Goal: Information Seeking & Learning: Learn about a topic

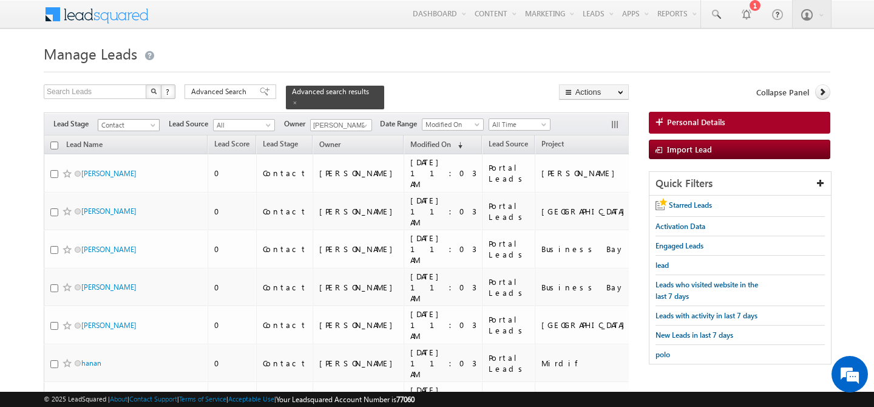
click at [141, 120] on span "Contact" at bounding box center [127, 125] width 58 height 11
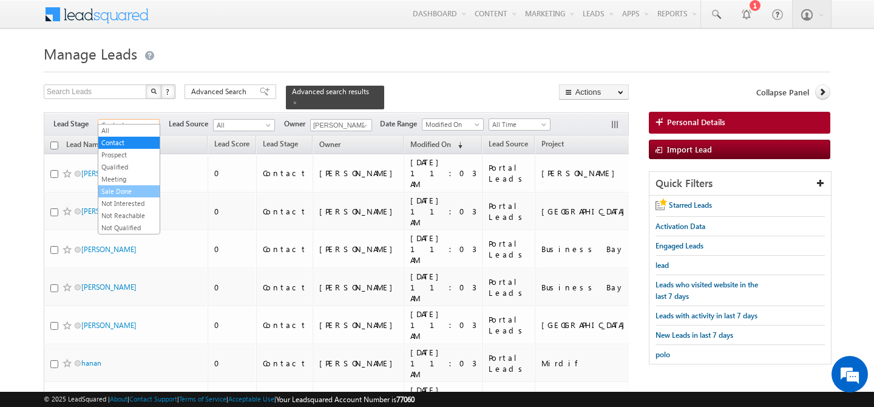
click at [129, 191] on link "Sale Done" at bounding box center [128, 191] width 61 height 11
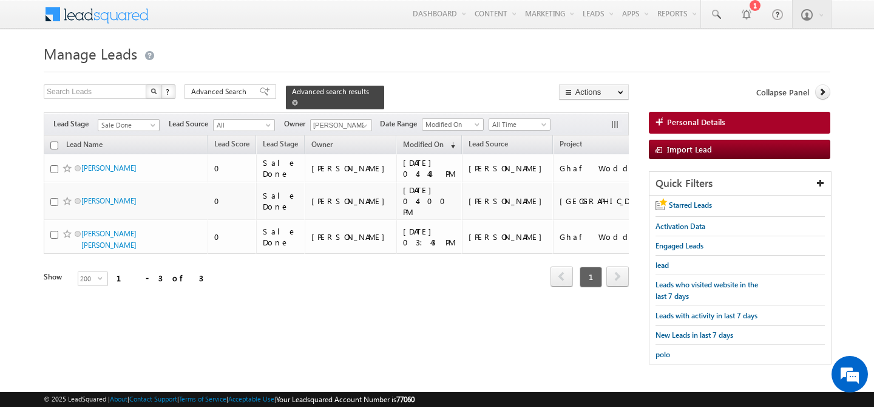
click at [298, 100] on span at bounding box center [295, 103] width 6 height 6
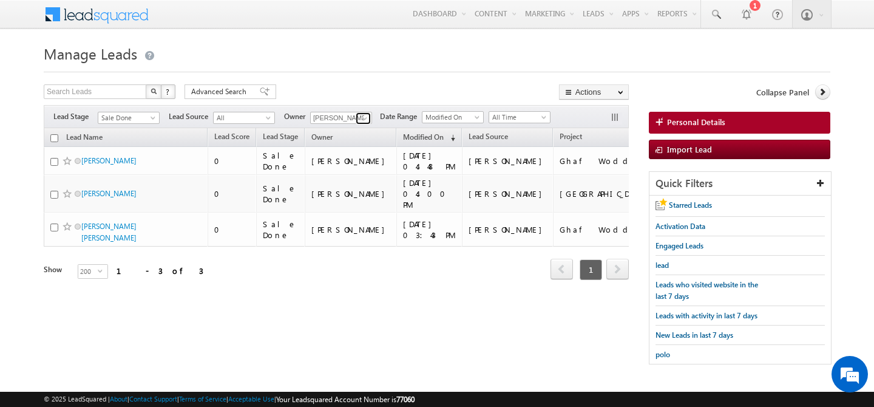
click at [366, 117] on span at bounding box center [365, 119] width 10 height 10
click at [344, 134] on link "Faisal Khan faisal.khan@indglobal.ae" at bounding box center [370, 135] width 121 height 23
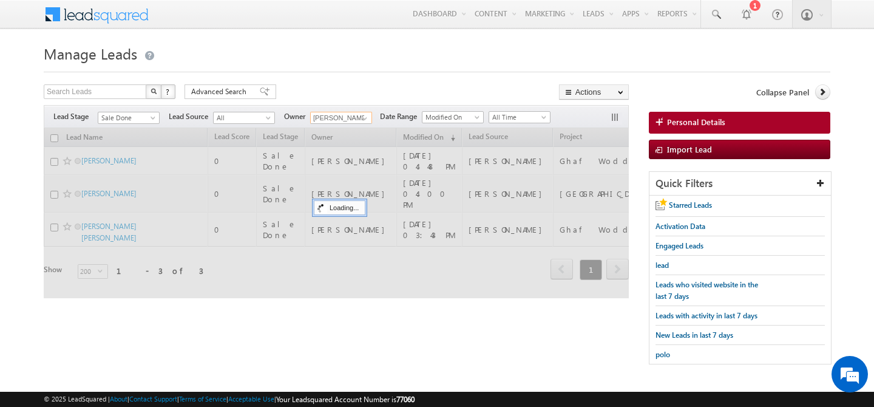
type input "Faisal Khan"
click at [317, 87] on div "Search Leads X ? 3 results found Advanced Search Advanced Search Advanced searc…" at bounding box center [336, 93] width 585 height 18
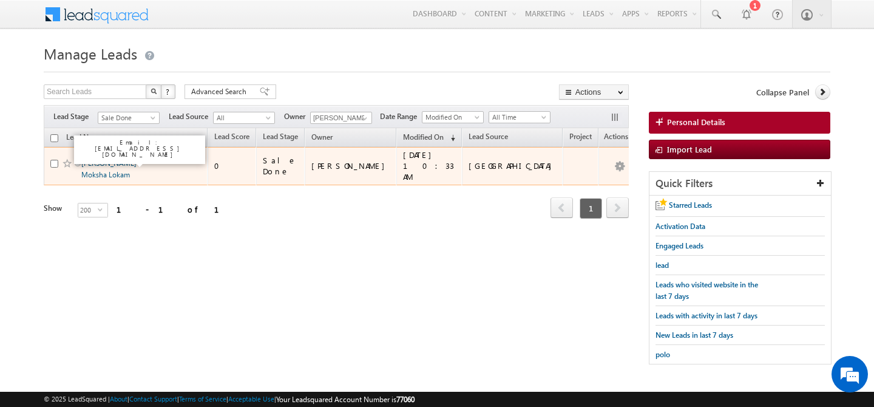
click at [97, 163] on link "Avik Moksha Lokam" at bounding box center [108, 168] width 55 height 21
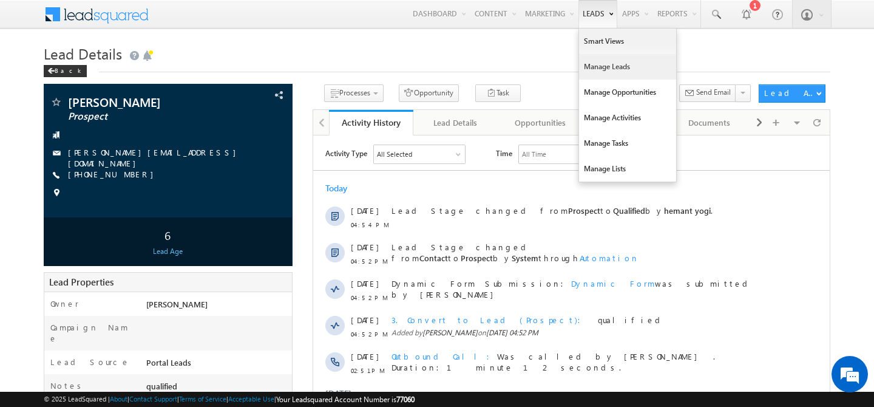
click at [596, 75] on link "Manage Leads" at bounding box center [627, 66] width 97 height 25
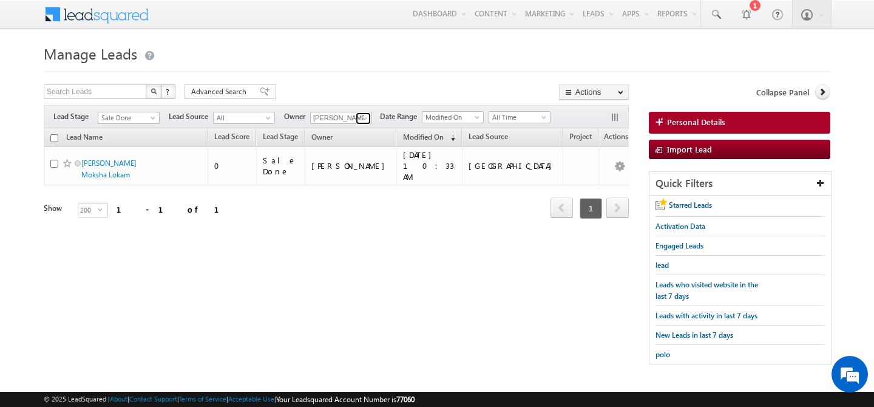
click at [366, 118] on span at bounding box center [365, 119] width 10 height 10
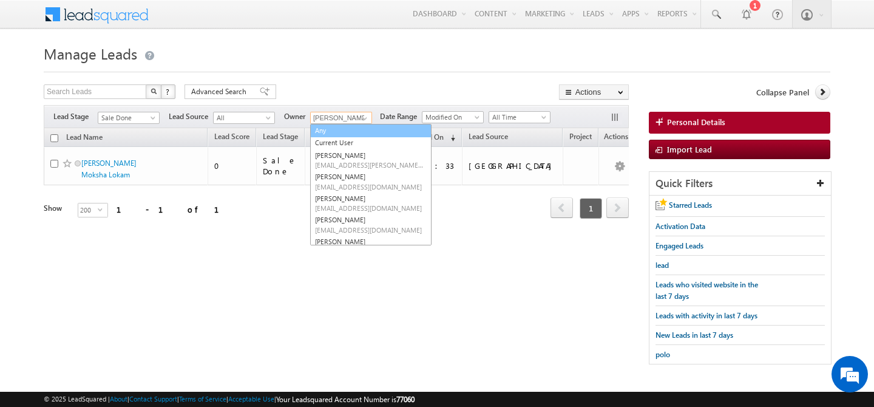
click at [330, 134] on link "Any" at bounding box center [370, 131] width 121 height 14
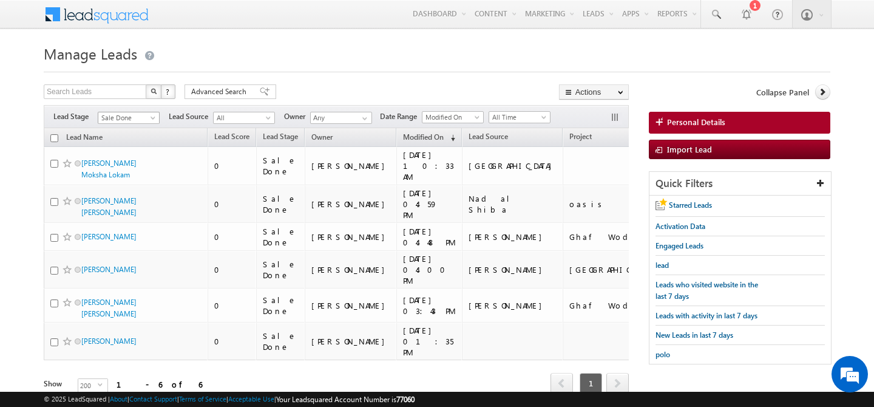
click at [150, 120] on span at bounding box center [154, 120] width 10 height 10
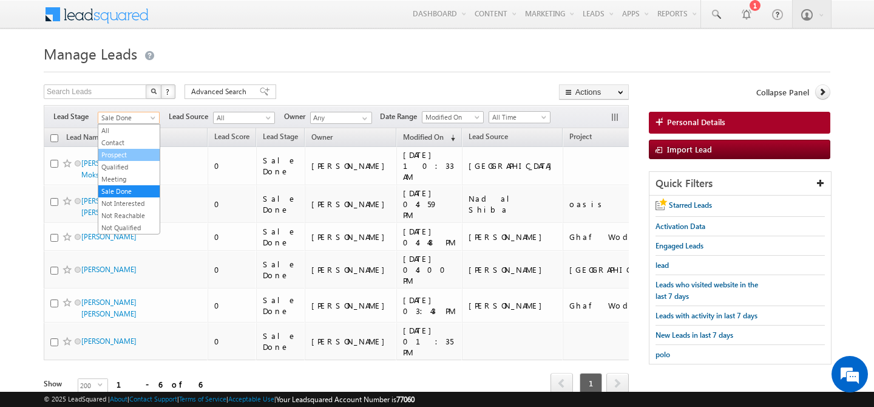
click at [126, 157] on link "Prospect" at bounding box center [128, 154] width 61 height 11
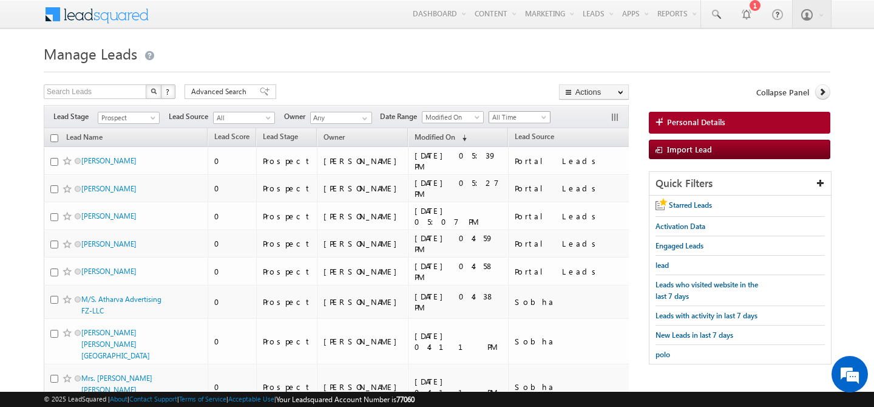
click at [544, 117] on span at bounding box center [545, 120] width 10 height 10
click at [512, 168] on link "Today" at bounding box center [521, 169] width 61 height 11
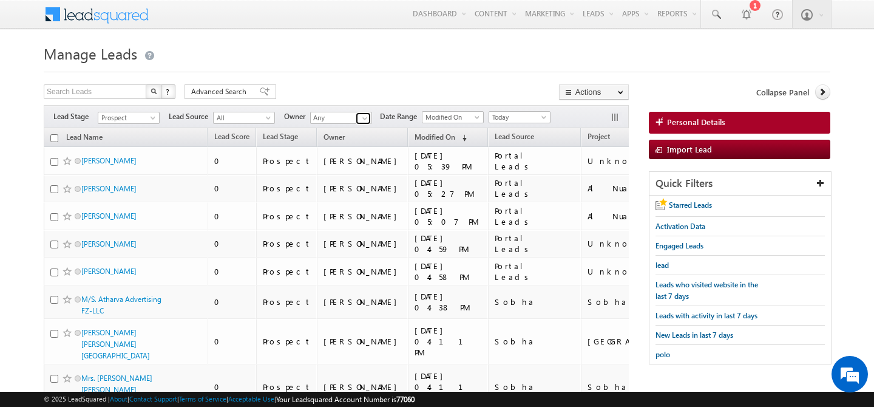
click at [361, 115] on span at bounding box center [365, 119] width 10 height 10
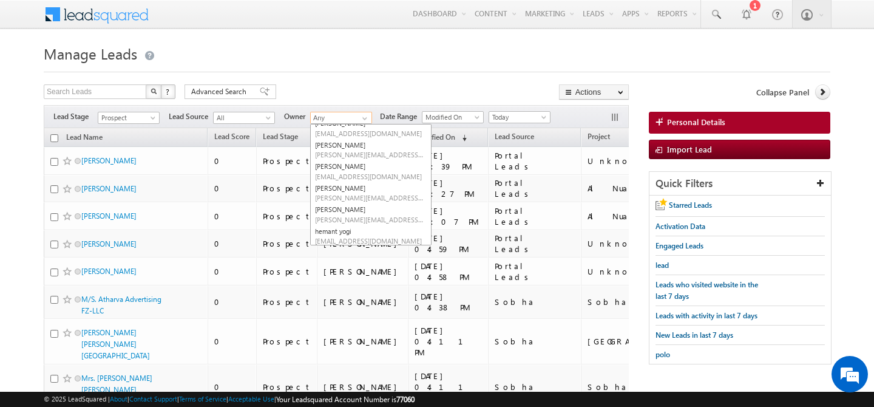
scroll to position [98, 0]
click at [351, 200] on span "gurpreet.singh@indglobal.ae" at bounding box center [369, 197] width 109 height 9
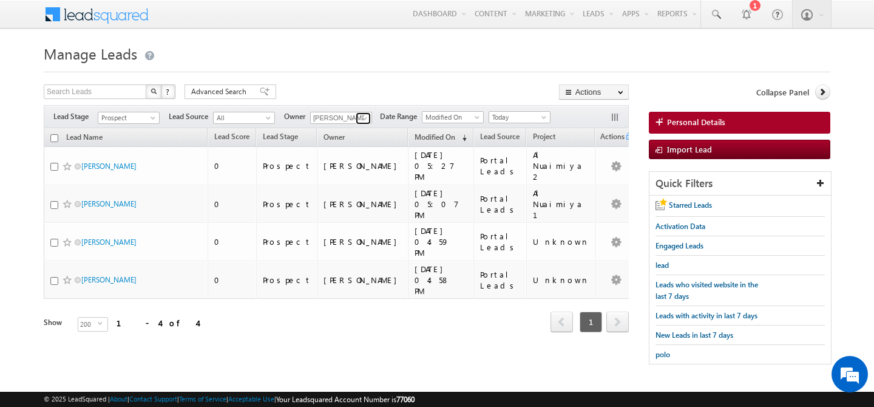
click at [364, 118] on span at bounding box center [365, 119] width 10 height 10
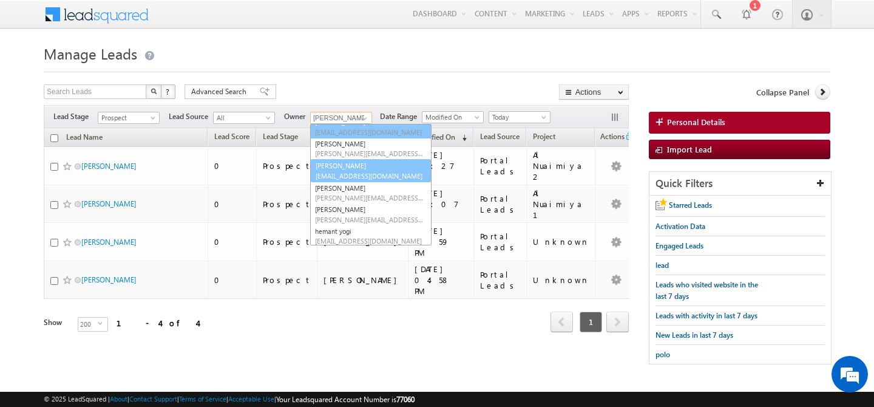
scroll to position [89, 0]
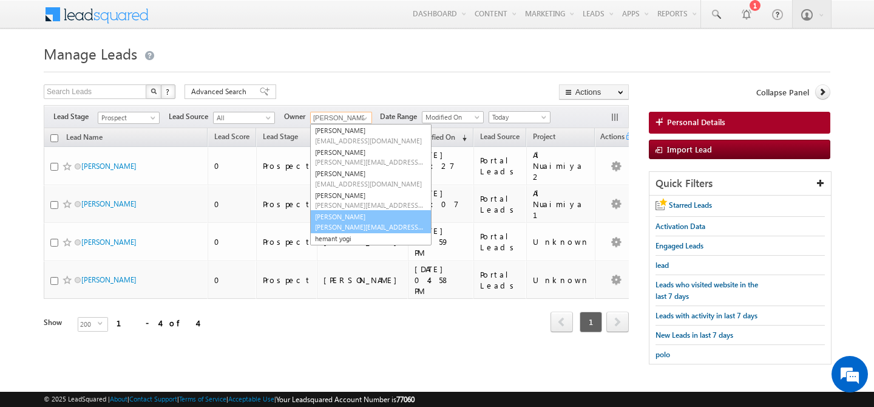
click at [352, 217] on link "harpreet hundal harpreet.hundal@indglobal.ae" at bounding box center [370, 221] width 121 height 23
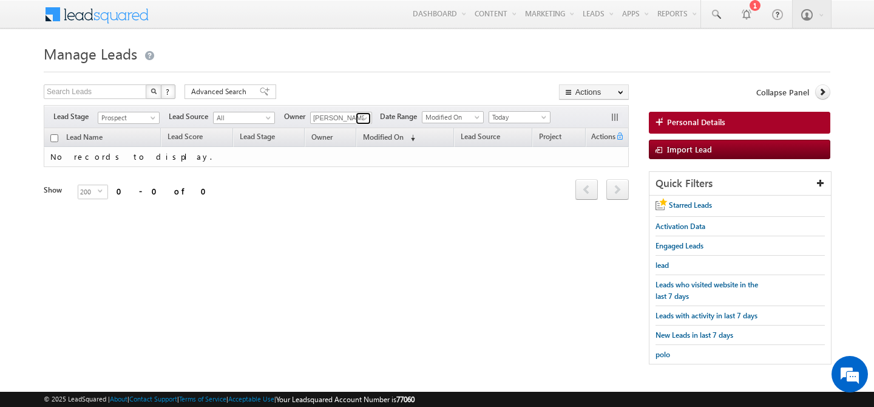
click at [364, 116] on span at bounding box center [365, 119] width 10 height 10
click at [365, 118] on span at bounding box center [365, 119] width 10 height 10
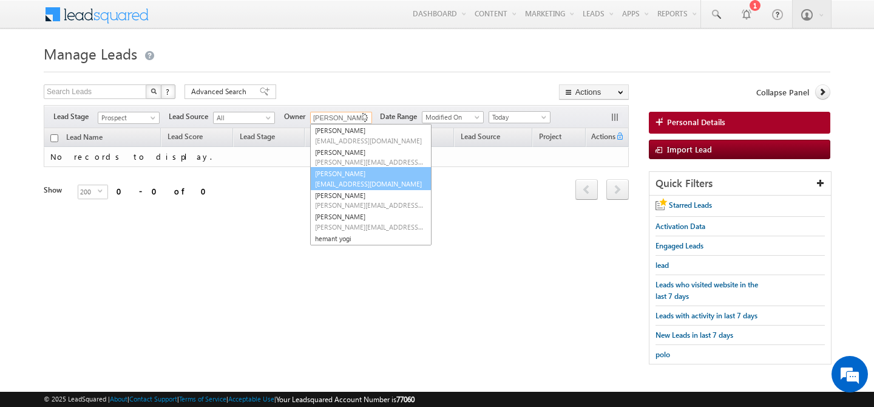
scroll to position [0, 0]
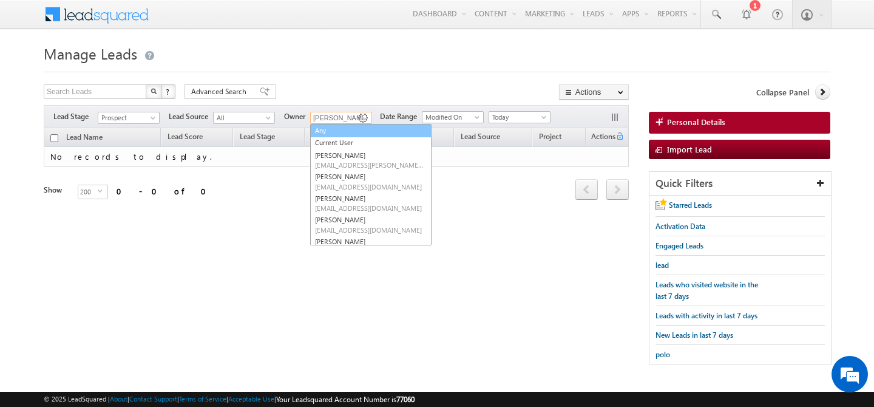
click at [357, 127] on link "Any" at bounding box center [370, 131] width 121 height 14
type input "Any"
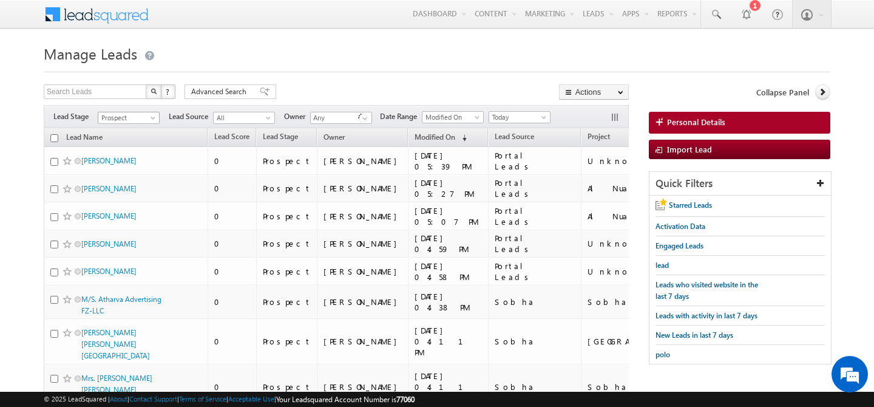
click at [154, 118] on span at bounding box center [154, 120] width 10 height 10
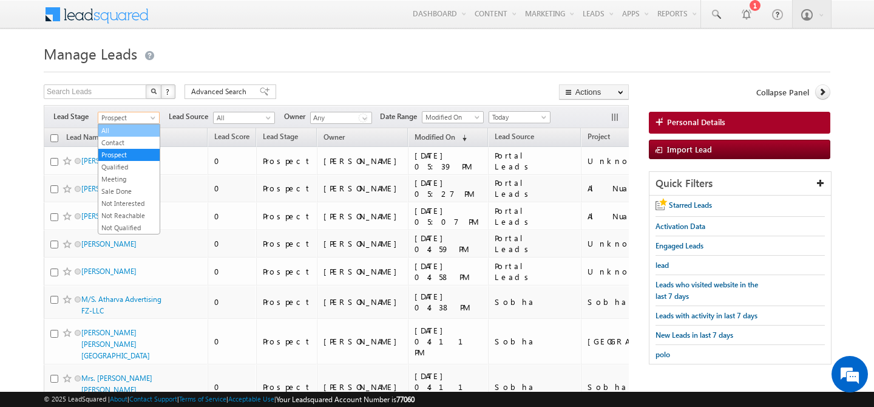
click at [139, 128] on link "All" at bounding box center [128, 130] width 61 height 11
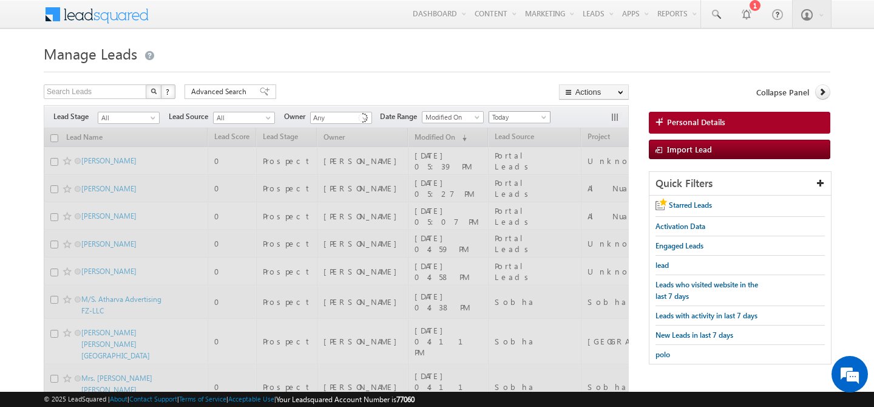
click at [538, 115] on span "Today" at bounding box center [518, 117] width 58 height 11
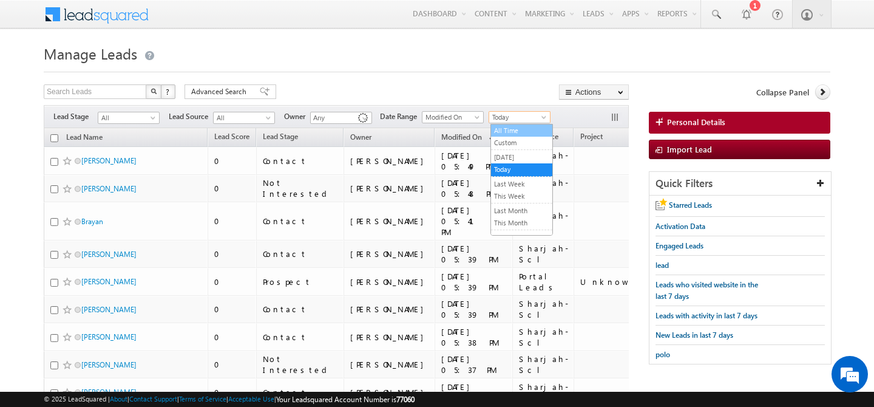
click at [523, 130] on link "All Time" at bounding box center [521, 130] width 61 height 11
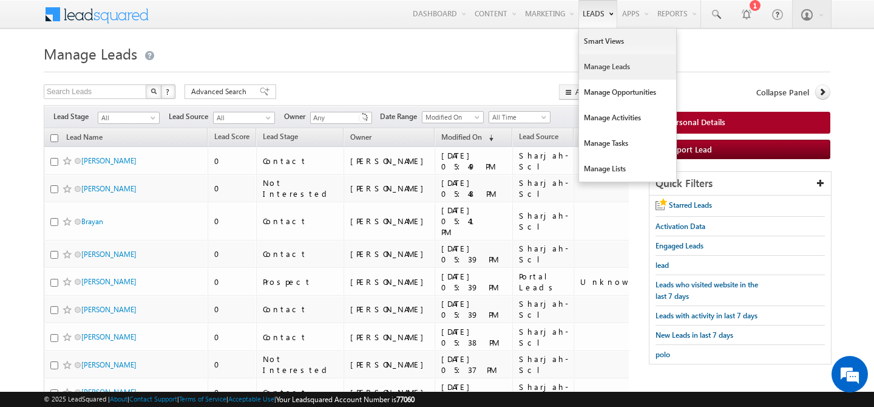
click at [597, 70] on link "Manage Leads" at bounding box center [627, 66] width 97 height 25
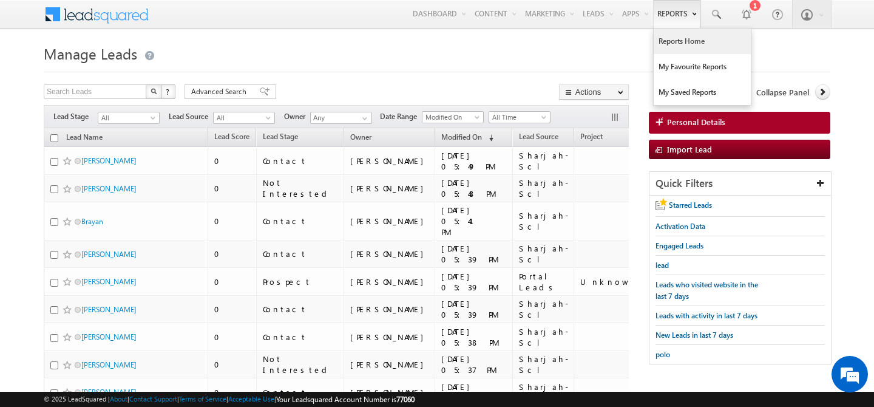
click at [664, 35] on link "Reports Home" at bounding box center [702, 41] width 97 height 25
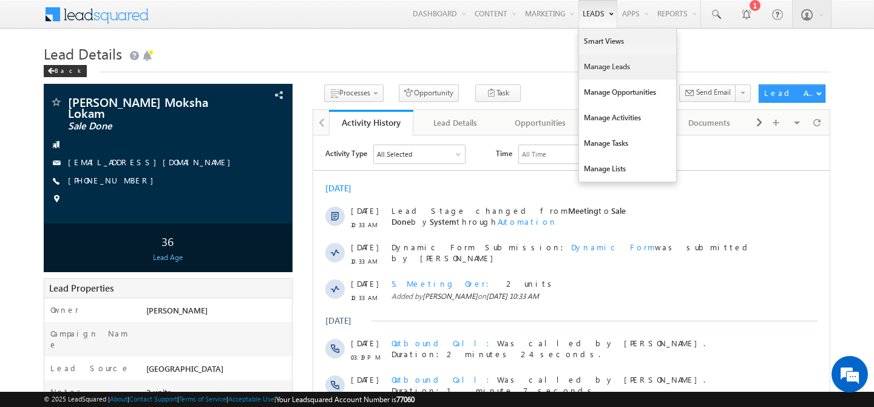
click at [580, 71] on link "Manage Leads" at bounding box center [627, 66] width 97 height 25
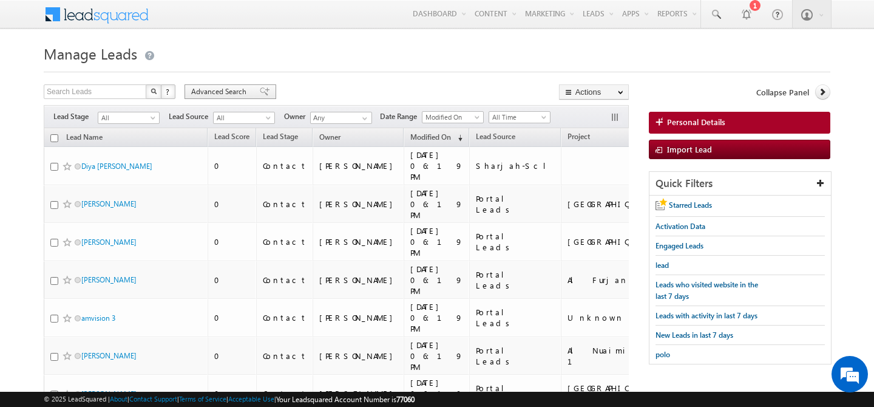
click at [218, 94] on span "Advanced Search" at bounding box center [220, 91] width 59 height 11
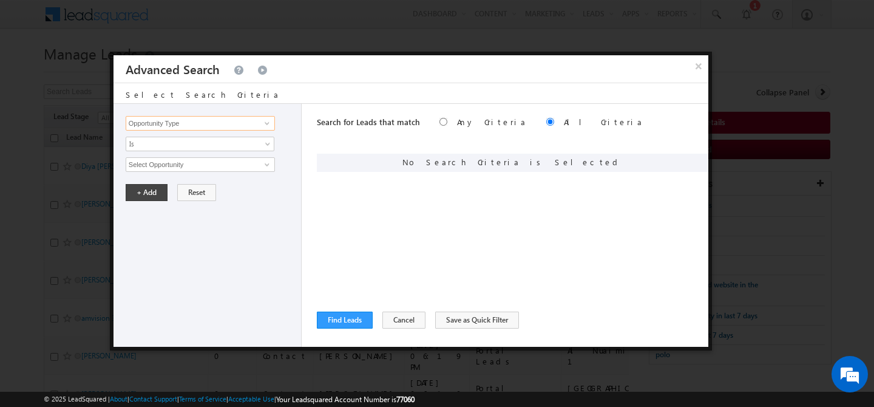
click at [152, 124] on input "Opportunity Type" at bounding box center [200, 123] width 149 height 15
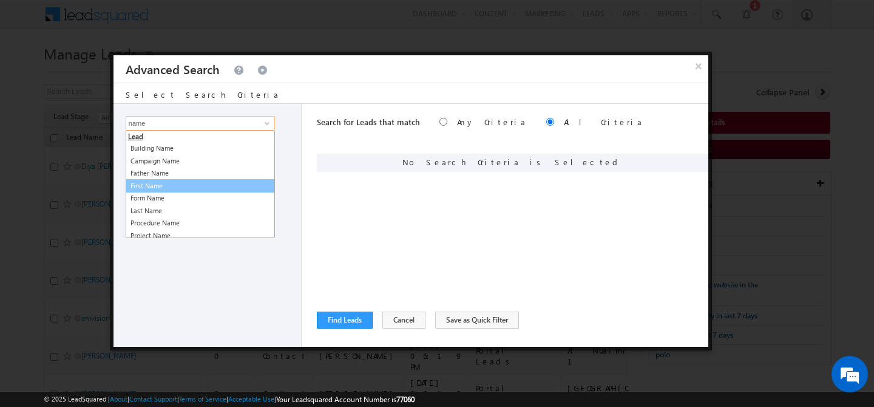
click at [172, 183] on link "First Name" at bounding box center [200, 186] width 149 height 14
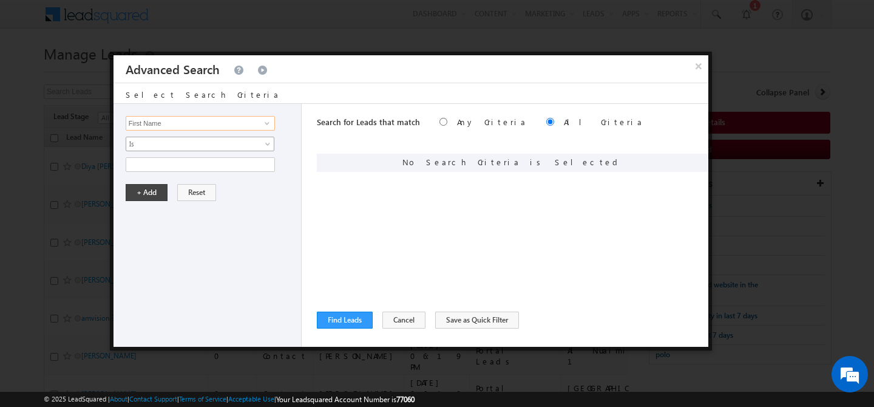
type input "First Name"
click at [169, 143] on span "Is" at bounding box center [192, 143] width 132 height 11
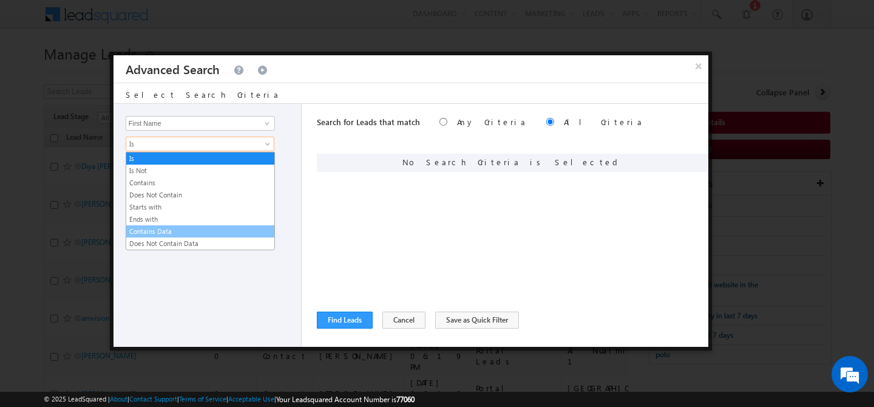
click at [179, 227] on link "Contains Data" at bounding box center [200, 231] width 148 height 11
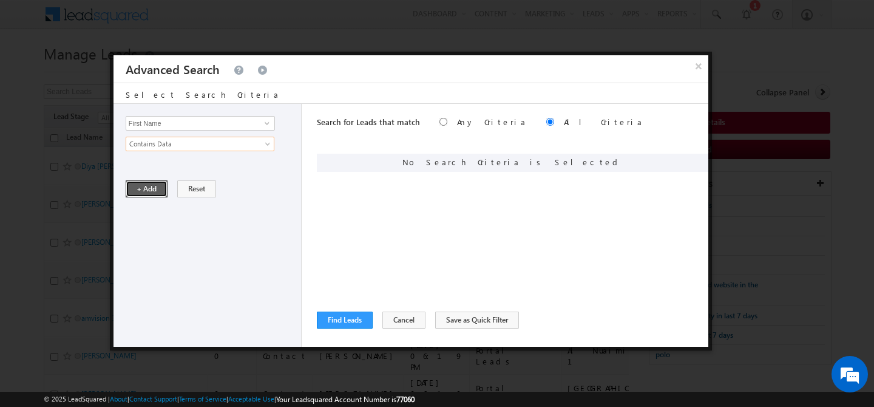
click at [148, 186] on button "+ Add" at bounding box center [147, 188] width 42 height 17
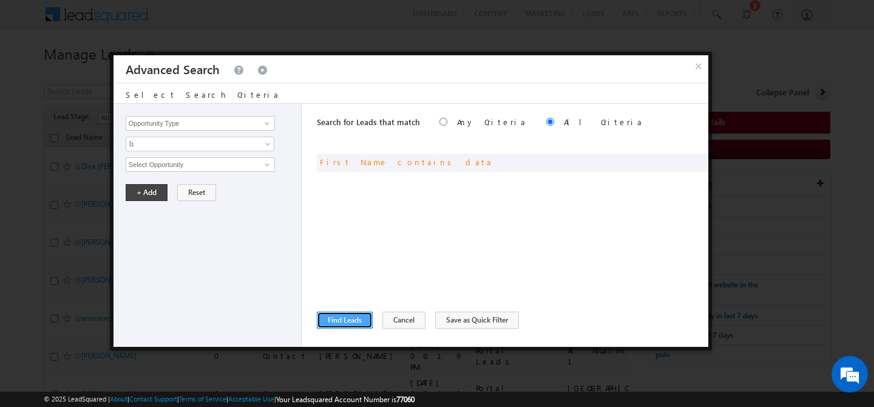
click at [352, 327] on button "Find Leads" at bounding box center [345, 319] width 56 height 17
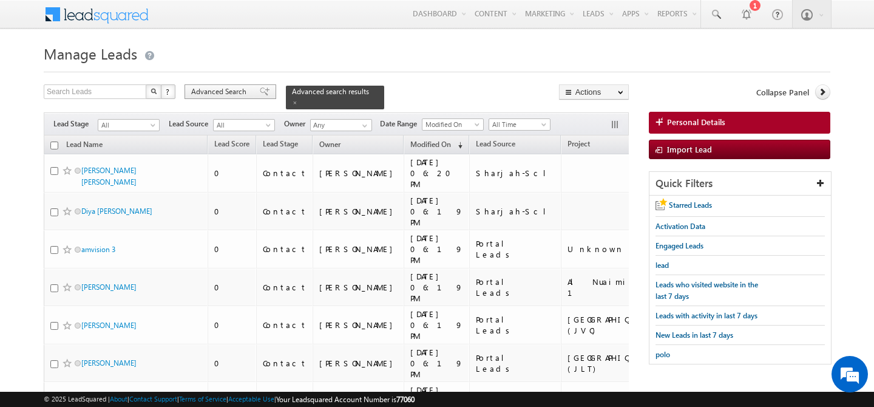
click at [217, 89] on span "Advanced Search" at bounding box center [220, 91] width 59 height 11
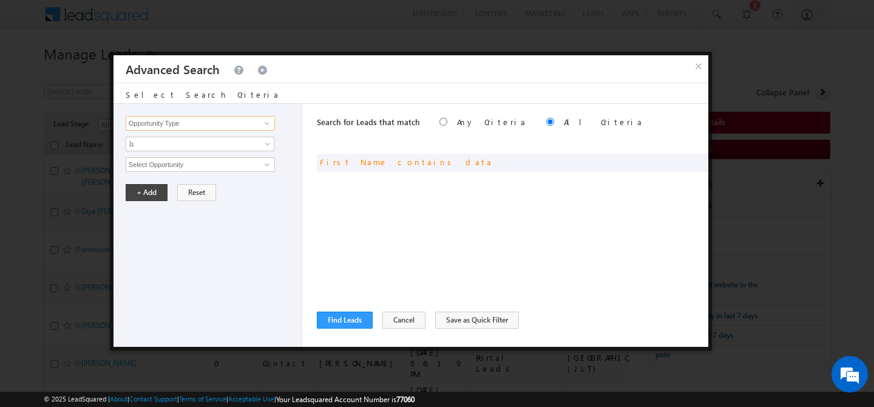
click at [185, 126] on input "Opportunity Type" at bounding box center [200, 123] width 149 height 15
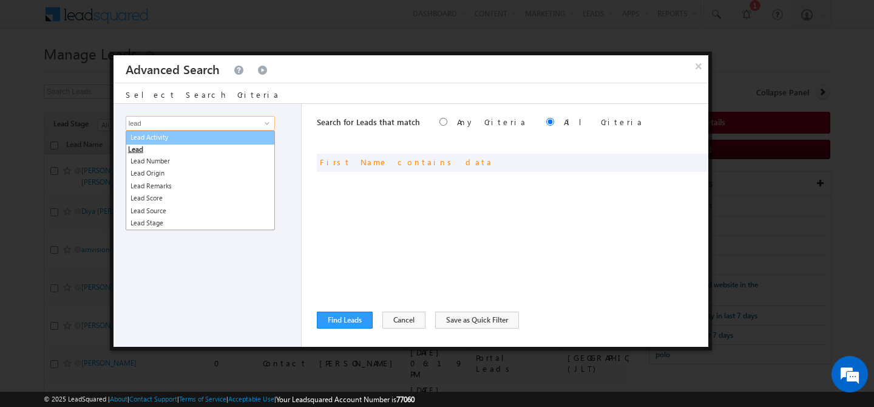
click at [184, 140] on link "Lead Activity" at bounding box center [200, 138] width 149 height 14
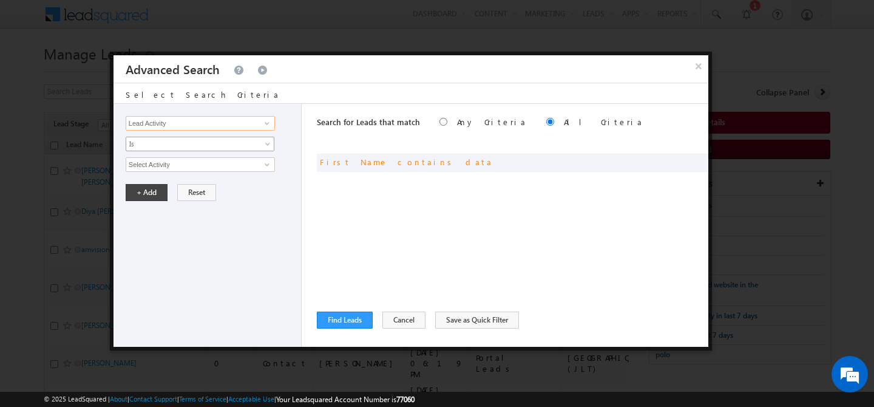
type input "Lead Activity"
click at [186, 142] on span "Is" at bounding box center [192, 143] width 132 height 11
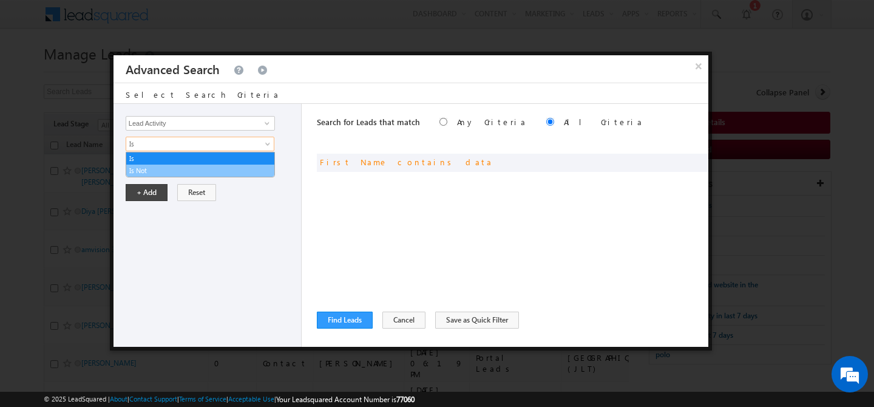
click at [171, 171] on link "Is Not" at bounding box center [200, 170] width 148 height 11
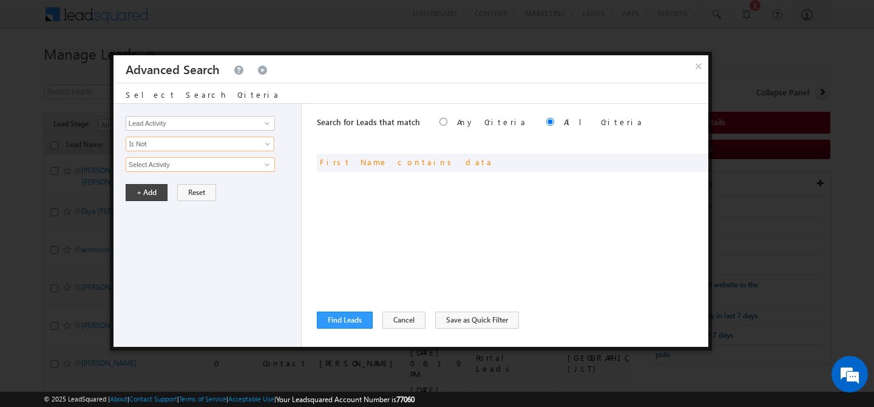
click at [183, 169] on input "Select Activity" at bounding box center [200, 164] width 149 height 15
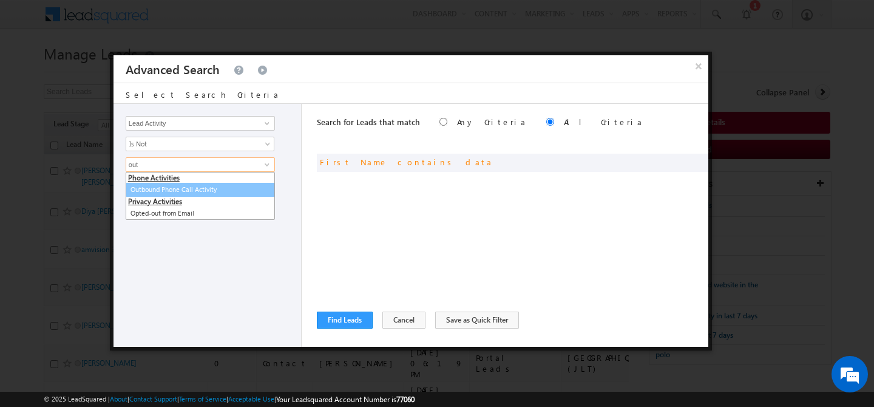
click at [194, 189] on link "Outbound Phone Call Activity" at bounding box center [200, 190] width 149 height 14
type input "Outbound Phone Call Activity"
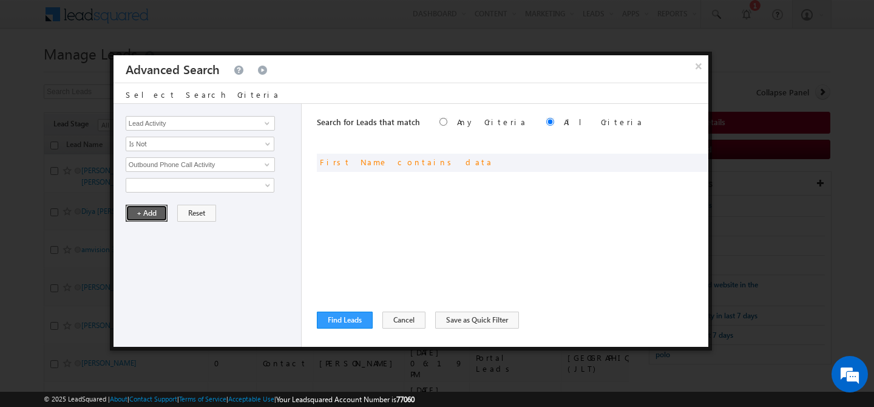
click at [147, 208] on button "+ Add" at bounding box center [147, 213] width 42 height 17
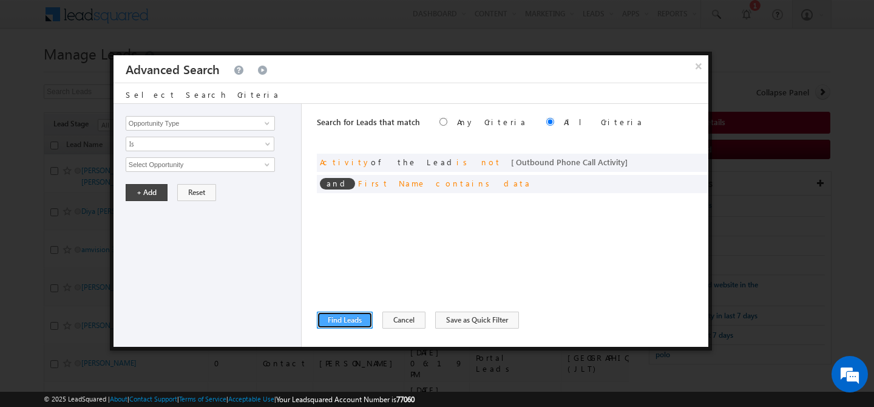
click at [358, 321] on button "Find Leads" at bounding box center [345, 319] width 56 height 17
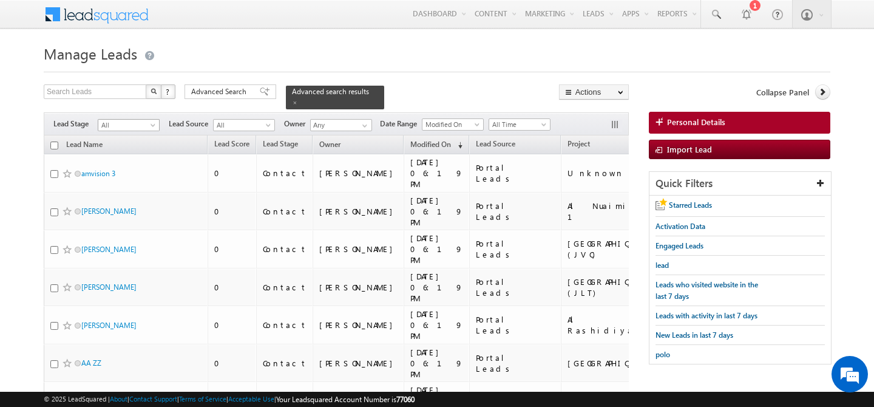
click at [147, 120] on span "All" at bounding box center [127, 125] width 58 height 11
click at [134, 144] on link "Contact" at bounding box center [128, 142] width 61 height 11
click at [358, 122] on link at bounding box center [363, 126] width 15 height 12
click at [323, 131] on link "Manpreet Singh manpreet.singh@indglobal.ae" at bounding box center [370, 142] width 121 height 23
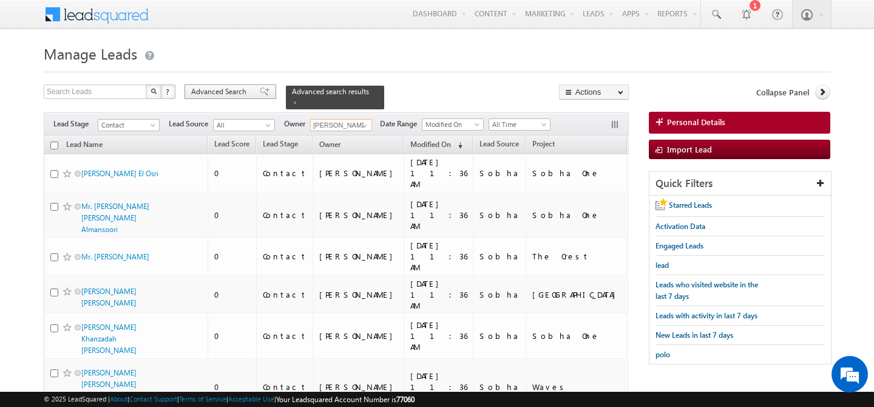
type input "Manpreet Singh"
click at [216, 92] on span "Advanced Search" at bounding box center [220, 91] width 59 height 11
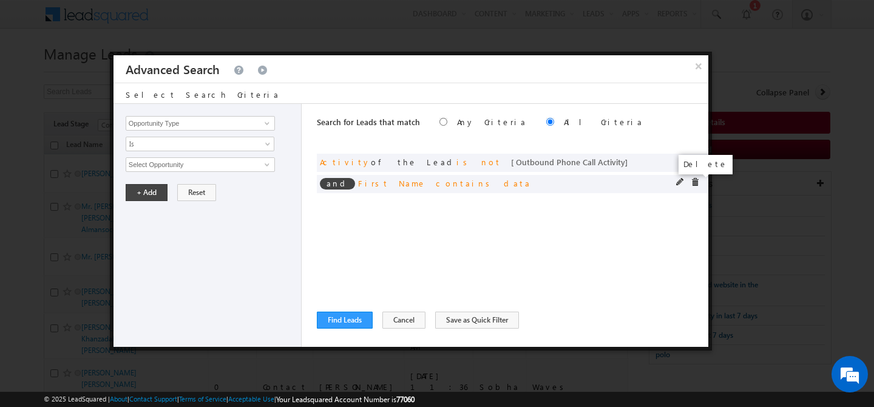
click at [695, 182] on span at bounding box center [695, 182] width 8 height 8
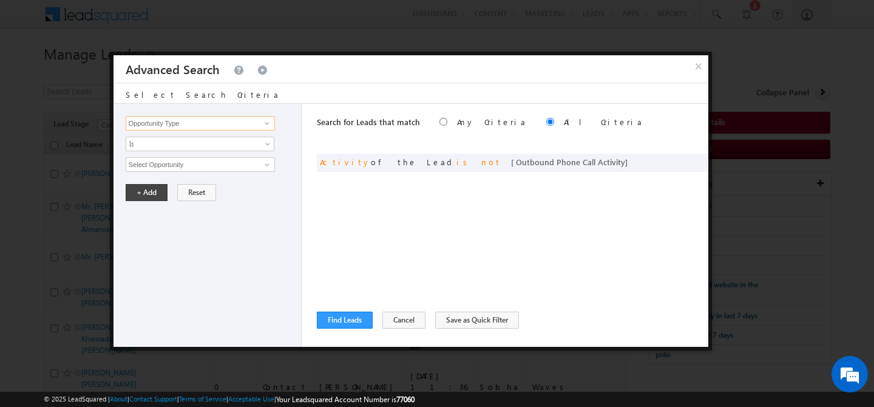
click at [203, 121] on input "Opportunity Type" at bounding box center [200, 123] width 149 height 15
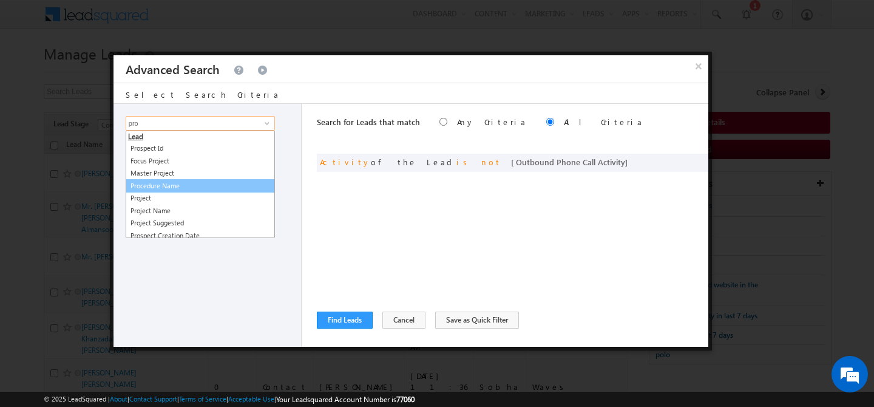
click at [195, 186] on link "Procedure Name" at bounding box center [200, 186] width 149 height 14
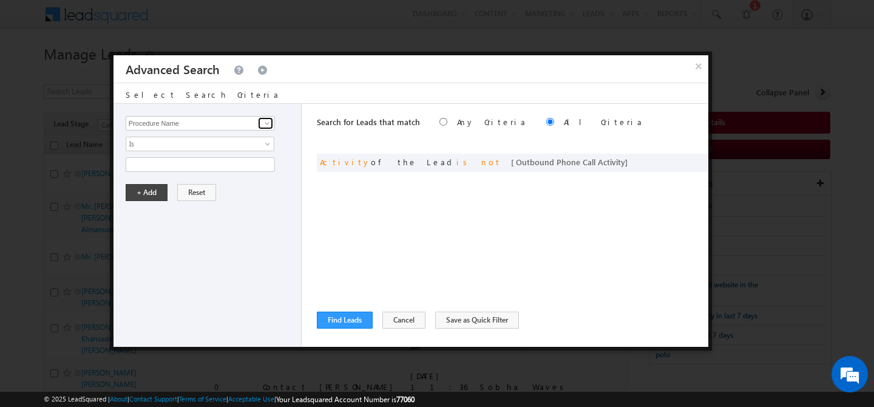
click at [263, 123] on span at bounding box center [267, 123] width 10 height 10
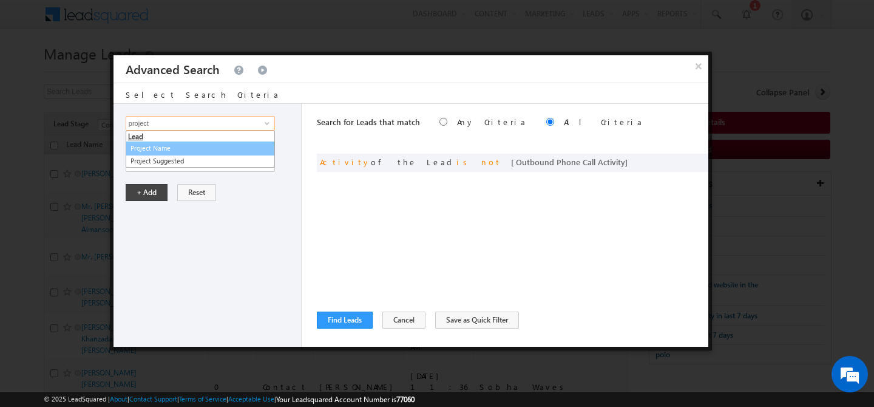
click at [165, 149] on link "Project Name" at bounding box center [200, 148] width 149 height 14
type input "Project Name"
click at [166, 145] on span "Is" at bounding box center [192, 143] width 132 height 11
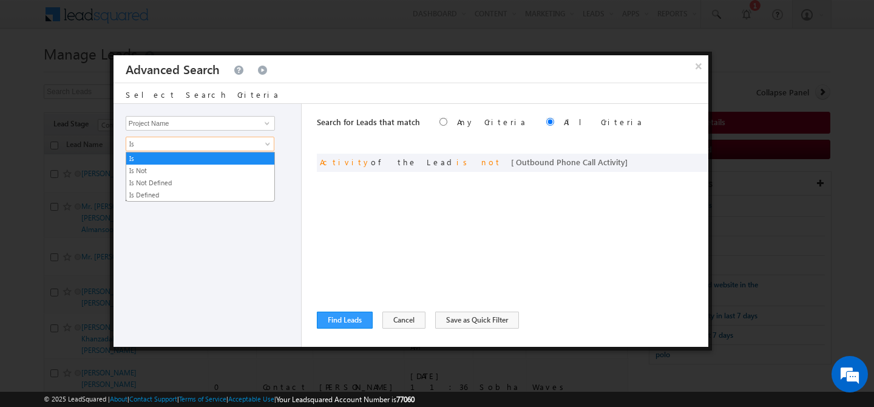
click at [208, 222] on div "Opportunity Type Lead Activity Task Sales Group Prospect Id Address 1 Address 2…" at bounding box center [208, 225] width 188 height 243
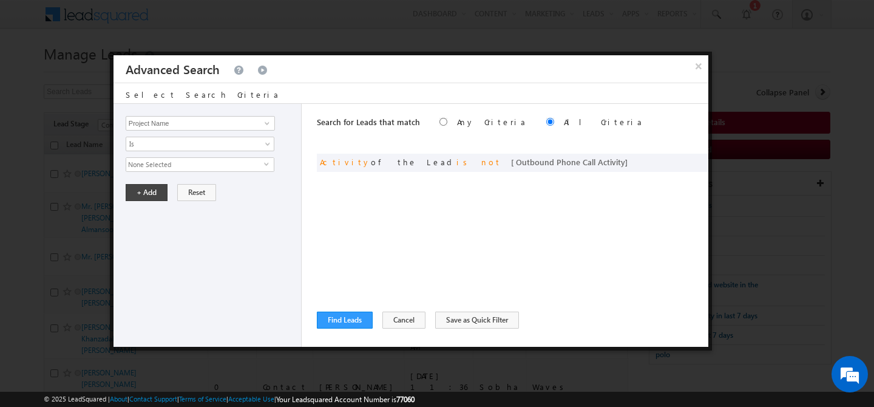
click at [179, 165] on span "None Selected" at bounding box center [195, 164] width 138 height 13
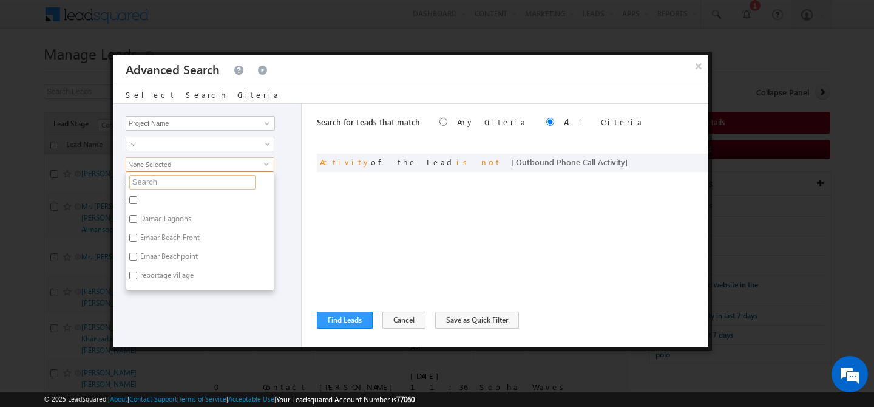
click at [175, 184] on input "text" at bounding box center [192, 182] width 126 height 15
type input "cr"
type input "cre"
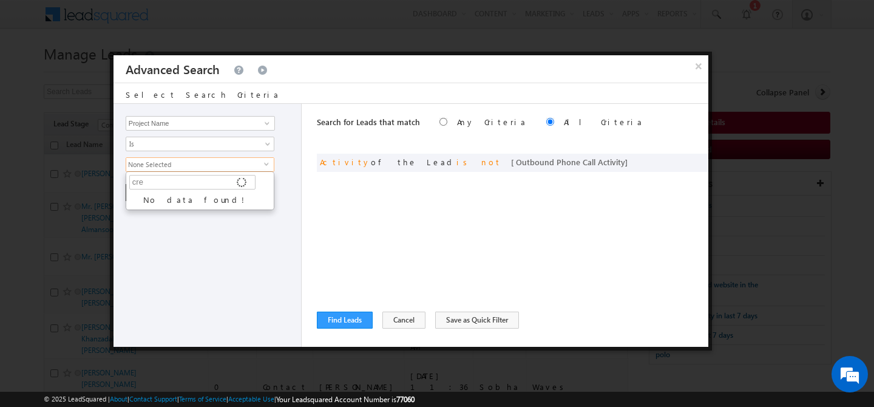
type input "cres"
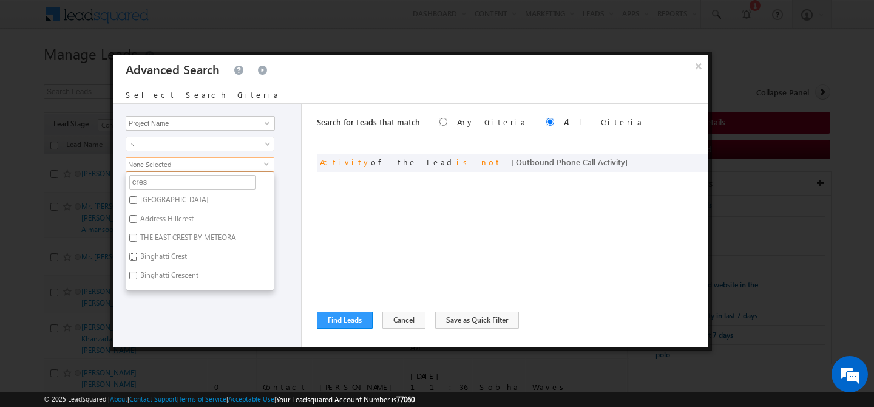
click at [136, 259] on input "Binghatti Crest" at bounding box center [133, 257] width 8 height 8
checkbox input "true"
click at [701, 66] on button "×" at bounding box center [698, 65] width 20 height 21
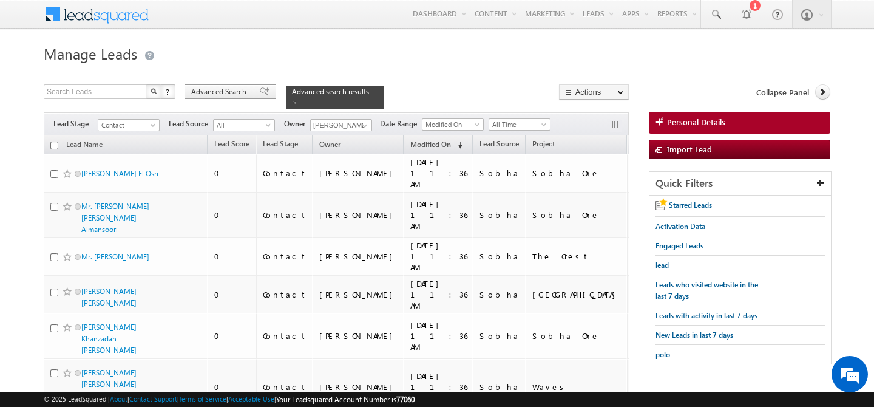
click at [218, 93] on span "Advanced Search" at bounding box center [220, 91] width 59 height 11
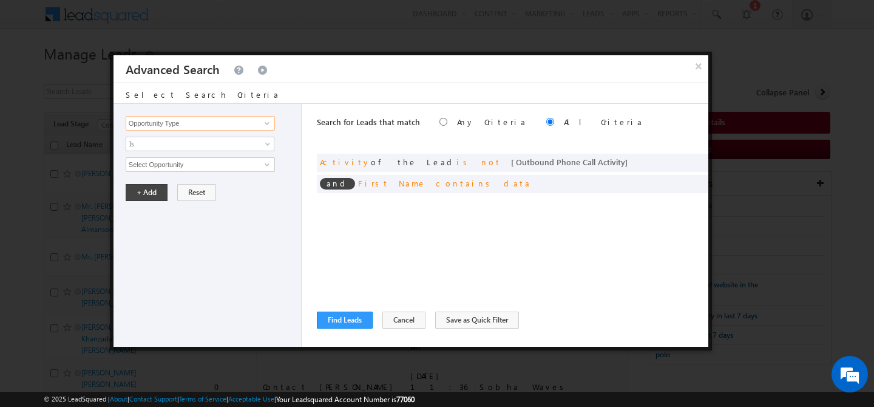
click at [208, 124] on input "Opportunity Type" at bounding box center [200, 123] width 149 height 15
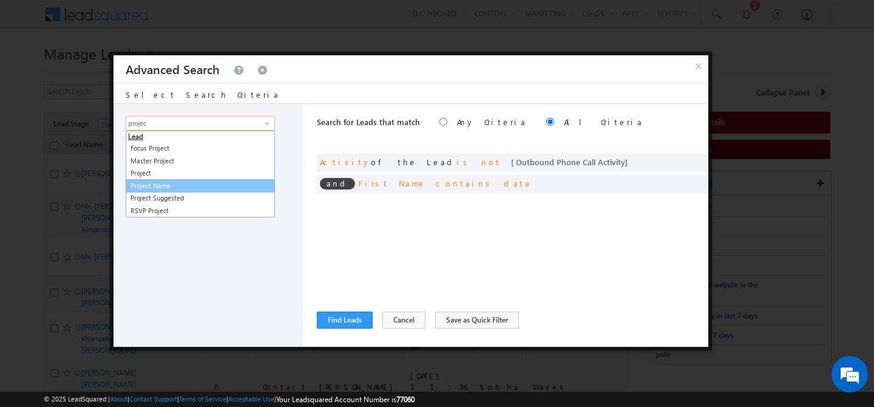
click at [184, 183] on link "Project Name" at bounding box center [200, 186] width 149 height 14
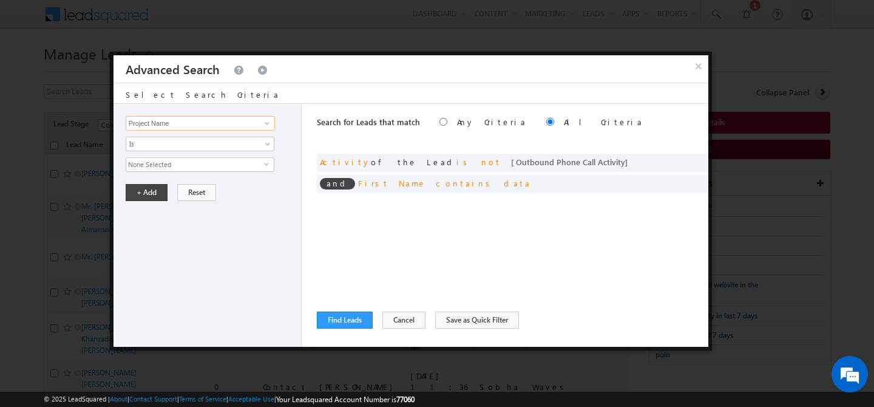
type input "Project Name"
click at [181, 164] on span "None Selected" at bounding box center [195, 164] width 138 height 13
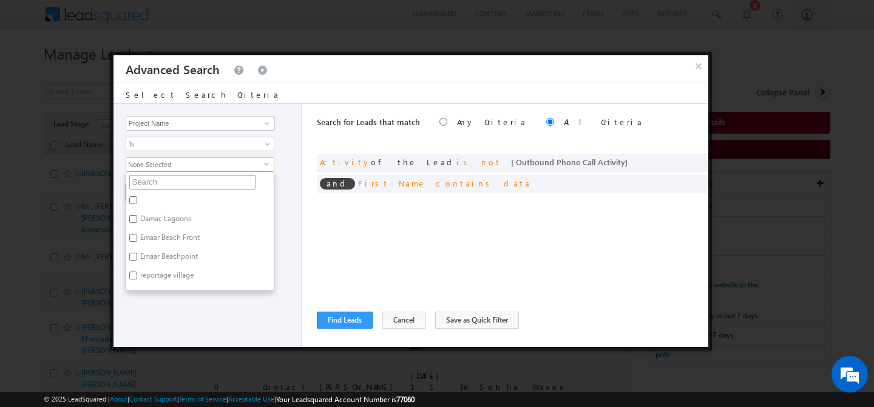
click at [175, 183] on input "text" at bounding box center [192, 182] width 126 height 15
type input "the"
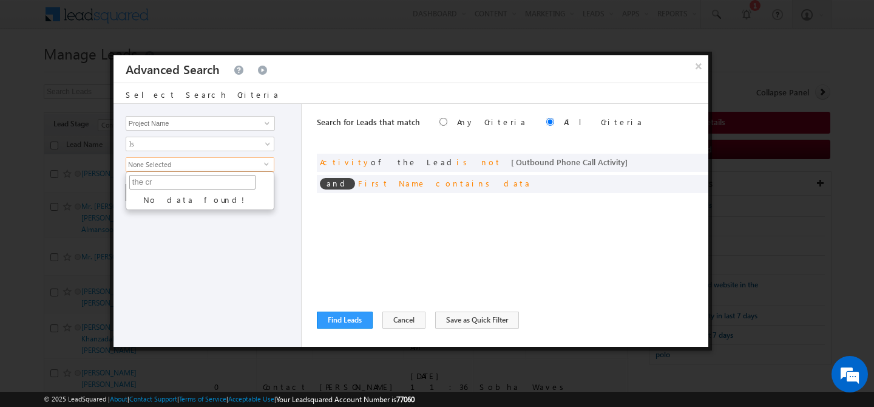
type input "the c"
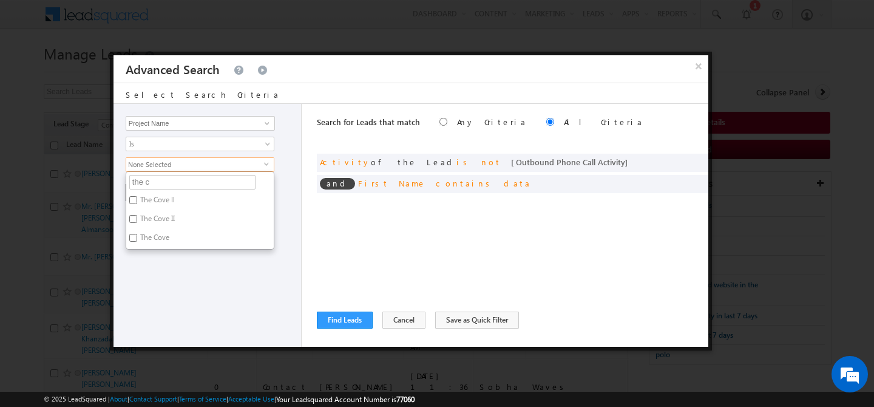
type input "the"
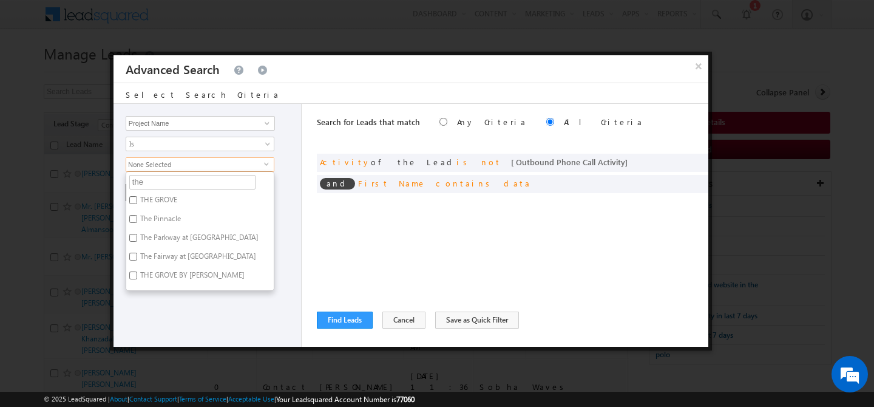
type input "the"
type input "t"
type input "crest"
click at [187, 239] on label "Binghatti Crest" at bounding box center [162, 239] width 73 height 19
click at [137, 239] on input "Binghatti Crest" at bounding box center [133, 238] width 8 height 8
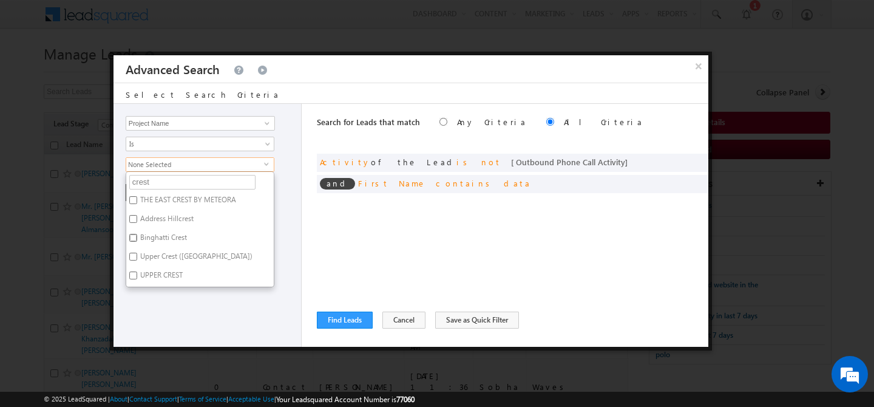
checkbox input "true"
click at [220, 309] on div "Opportunity Type Lead Activity Task Sales Group Prospect Id Address 1 Address 2…" at bounding box center [208, 225] width 188 height 243
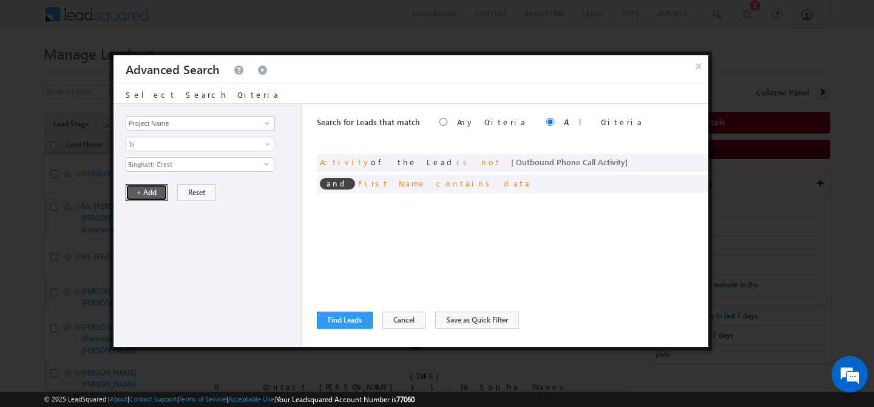
click at [146, 188] on button "+ Add" at bounding box center [147, 192] width 42 height 17
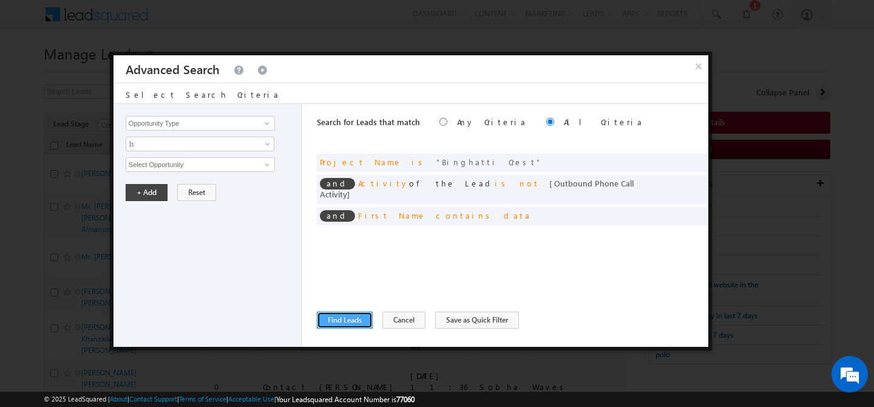
click at [343, 321] on button "Find Leads" at bounding box center [345, 319] width 56 height 17
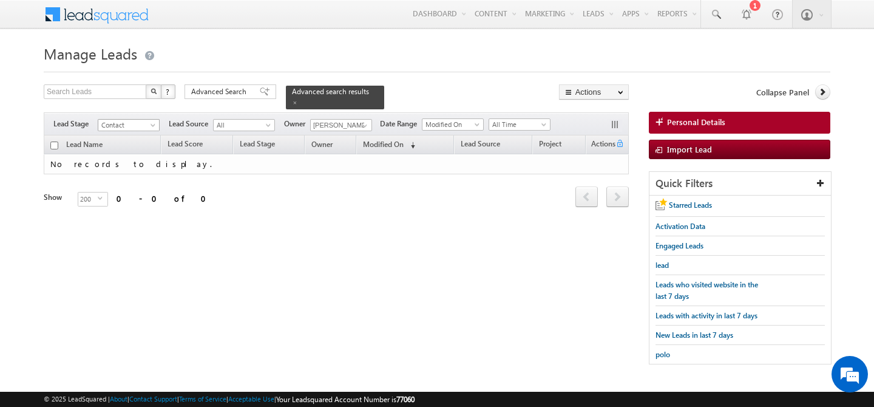
click at [149, 123] on link "Contact" at bounding box center [129, 125] width 62 height 12
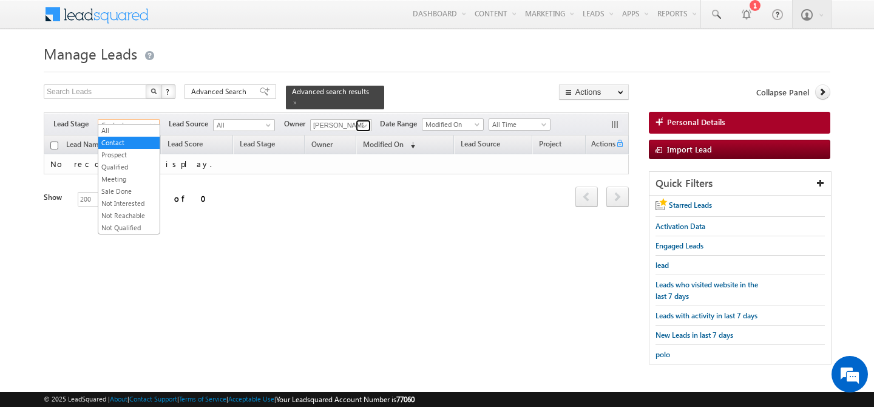
click at [364, 121] on span at bounding box center [365, 126] width 10 height 10
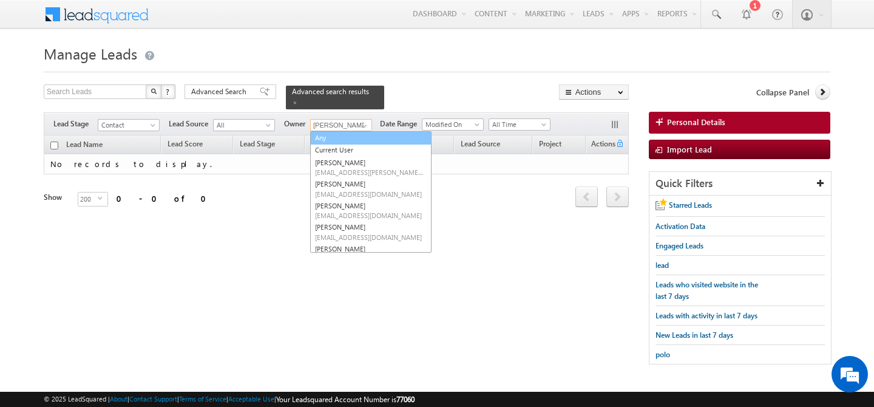
click at [333, 132] on link "Any" at bounding box center [370, 138] width 121 height 14
type input "Any"
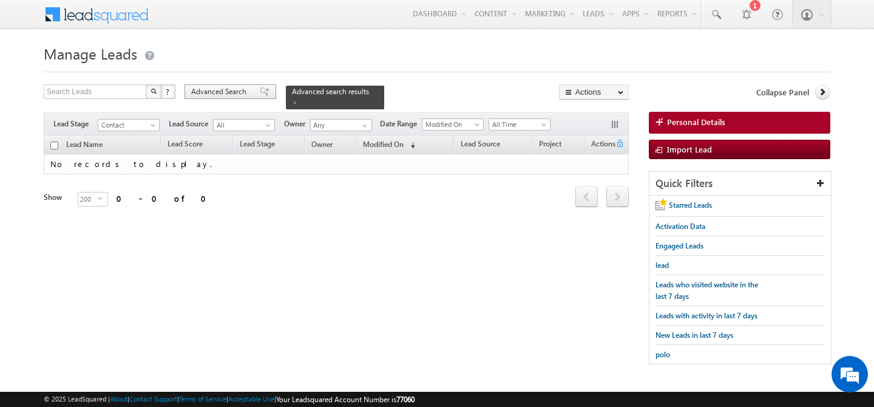
click at [222, 98] on div "Advanced Search" at bounding box center [231, 91] width 92 height 15
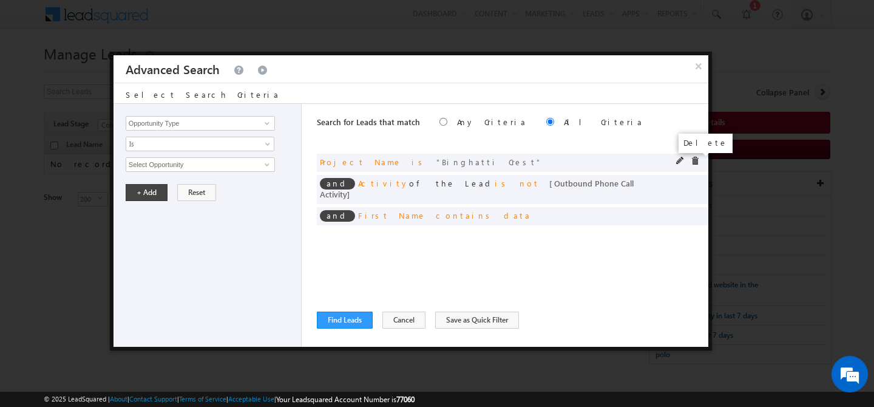
click at [695, 163] on span at bounding box center [695, 161] width 8 height 8
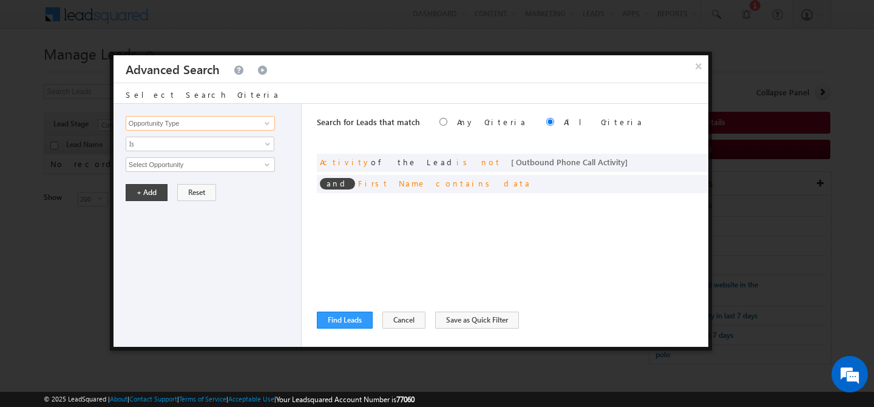
click at [166, 124] on input "Opportunity Type" at bounding box center [200, 123] width 149 height 15
click at [153, 149] on link "Country" at bounding box center [200, 148] width 149 height 14
type input "Country"
click at [160, 143] on span "Is" at bounding box center [192, 143] width 132 height 11
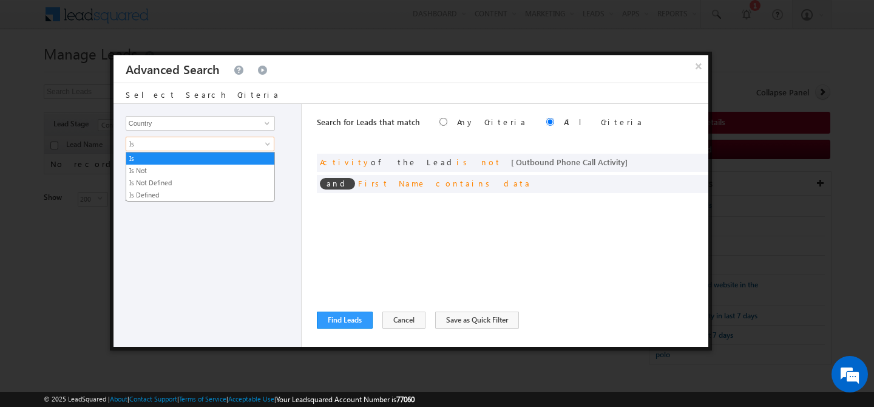
click at [217, 270] on div "Opportunity Type Lead Activity Task Sales Group Prospect Id Address 1 Address 2…" at bounding box center [208, 225] width 188 height 243
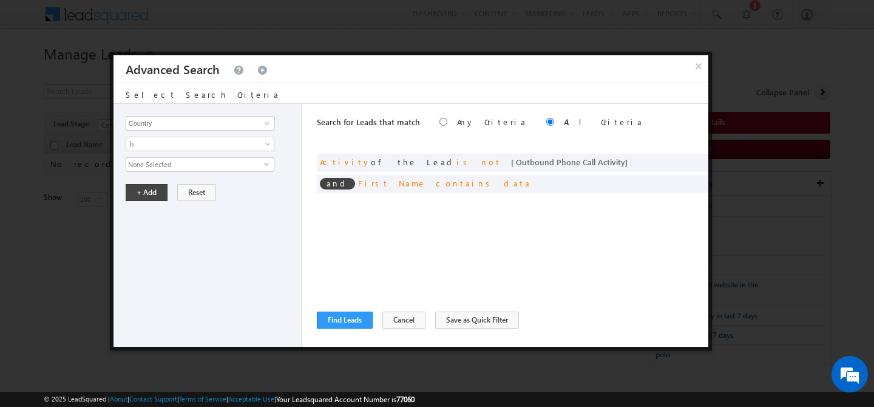
click at [175, 171] on span "None Selected" at bounding box center [195, 164] width 138 height 13
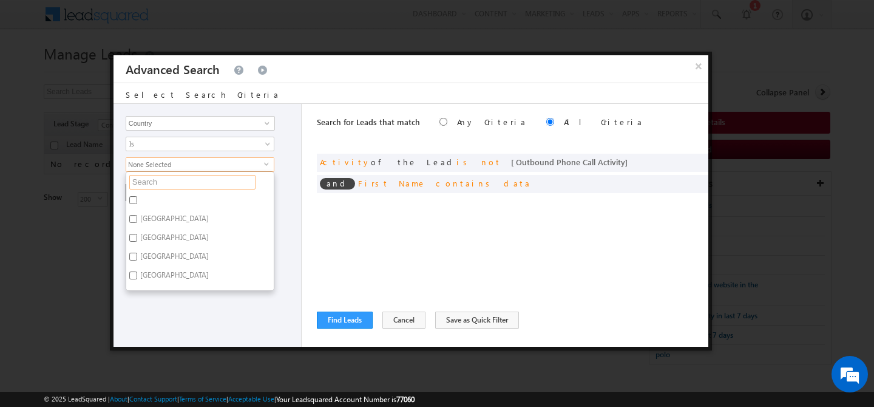
click at [169, 184] on input "text" at bounding box center [192, 182] width 126 height 15
type input "indi"
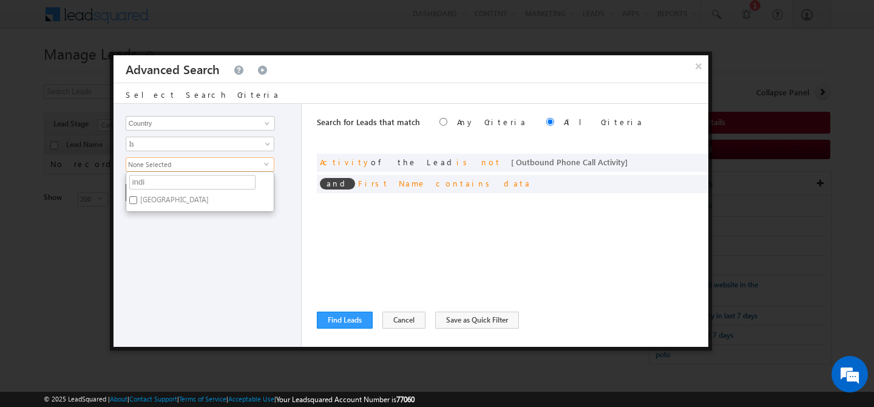
click at [169, 205] on ul "indi Afghanistan Albania Algeria Andorra Angola Antigua and Barbuda Argentina A…" at bounding box center [200, 191] width 149 height 41
click at [189, 165] on span "None Selected" at bounding box center [195, 164] width 138 height 13
click at [132, 200] on input "India" at bounding box center [133, 200] width 8 height 8
checkbox input "true"
click at [157, 184] on input "indi" at bounding box center [192, 182] width 126 height 15
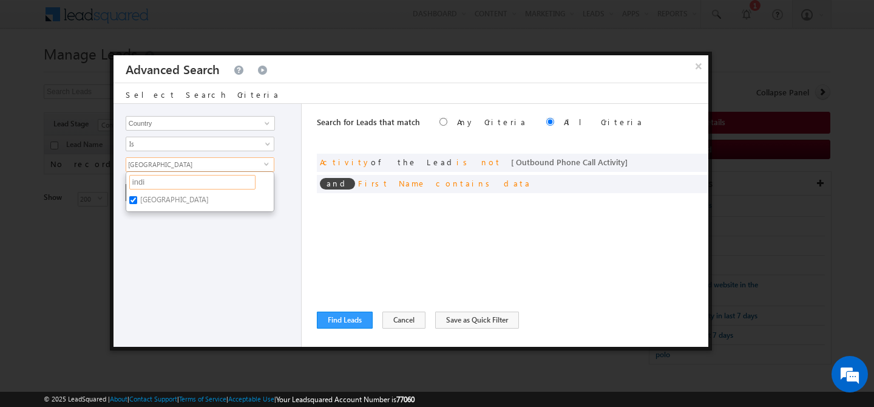
click at [157, 184] on input "indi" at bounding box center [192, 182] width 126 height 15
type input "pak"
click at [152, 204] on label "Pakistan" at bounding box center [173, 201] width 95 height 19
click at [137, 204] on input "Pakistan" at bounding box center [133, 200] width 8 height 8
checkbox input "true"
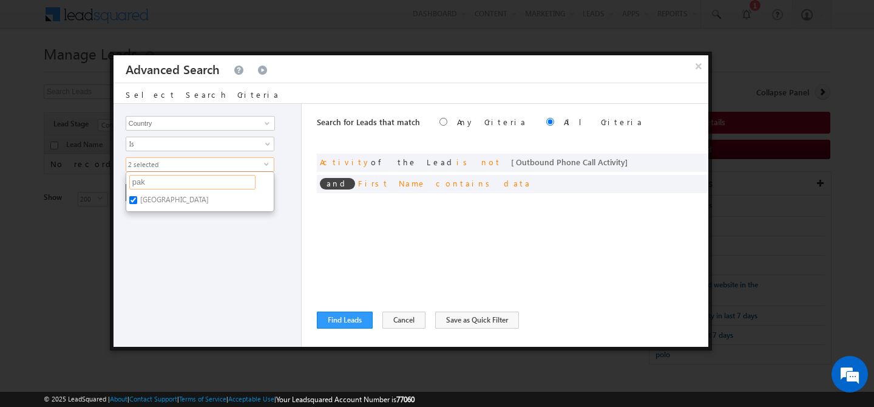
click at [158, 186] on input "pak" at bounding box center [192, 182] width 126 height 15
type input "afg"
click at [142, 202] on label "Afghanistan" at bounding box center [173, 201] width 95 height 19
click at [137, 202] on input "Afghanistan" at bounding box center [133, 200] width 8 height 8
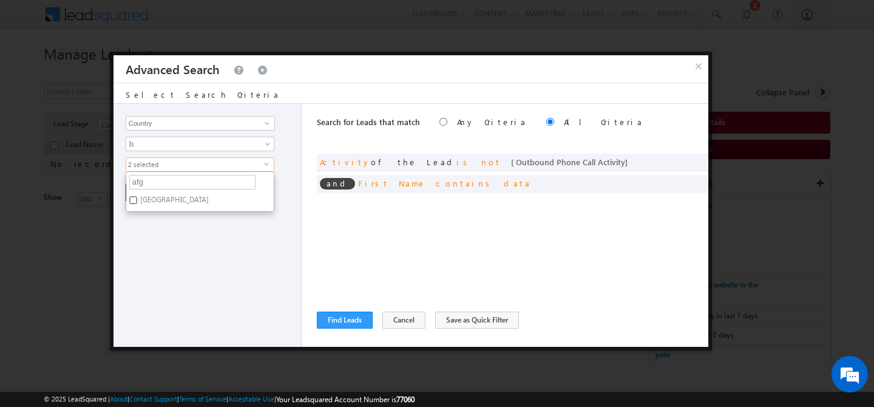
checkbox input "true"
click at [150, 184] on input "afg" at bounding box center [192, 182] width 126 height 15
click at [209, 255] on div "Opportunity Type Lead Activity Task Sales Group Prospect Id Address 1 Address 2…" at bounding box center [208, 225] width 188 height 243
click at [144, 195] on button "+ Add" at bounding box center [147, 192] width 42 height 17
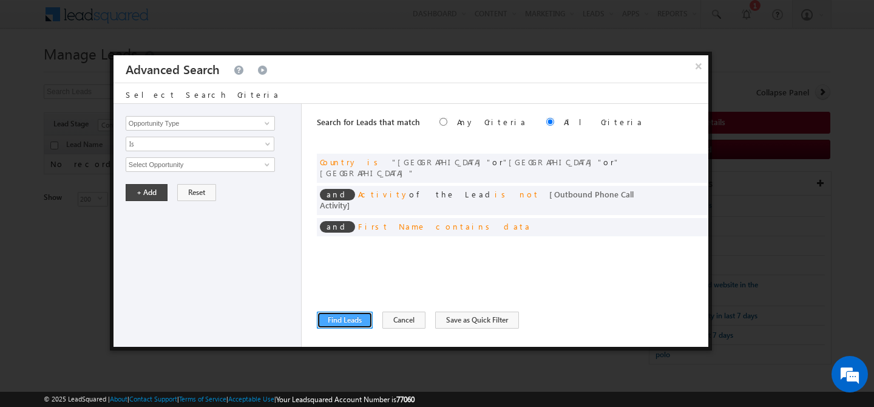
click at [350, 325] on button "Find Leads" at bounding box center [345, 319] width 56 height 17
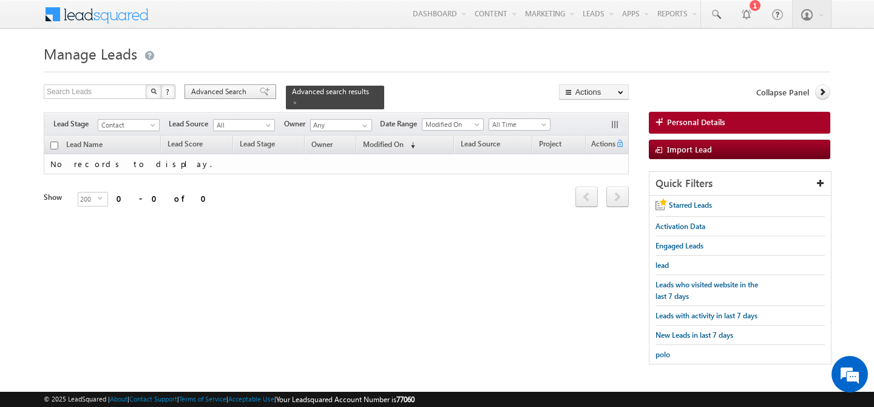
click at [222, 90] on span "Advanced Search" at bounding box center [220, 91] width 59 height 11
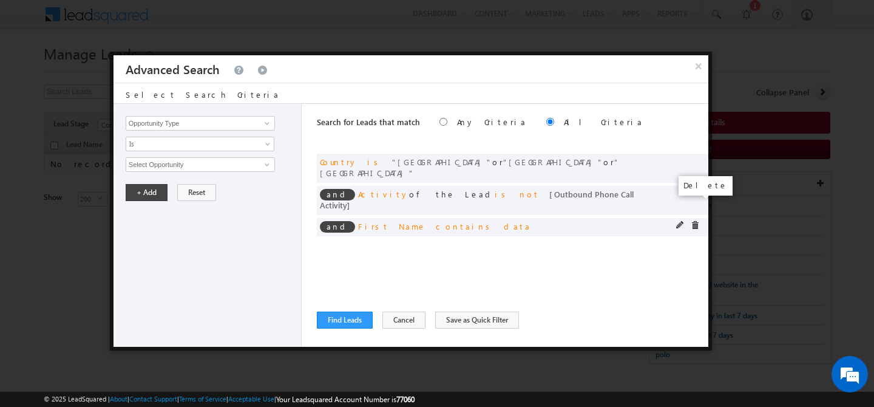
click at [692, 221] on span at bounding box center [695, 225] width 8 height 8
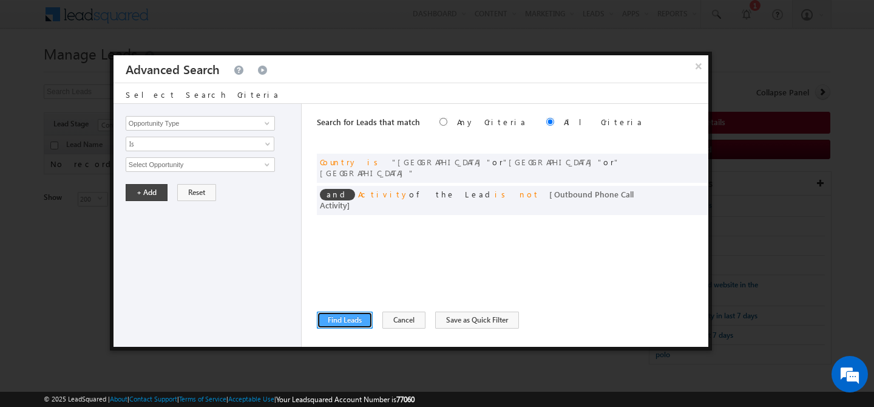
click at [343, 319] on button "Find Leads" at bounding box center [345, 319] width 56 height 17
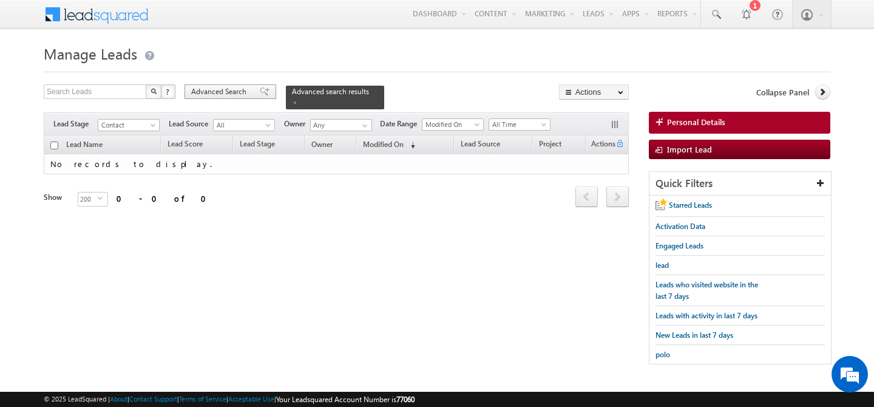
click at [236, 91] on span "Advanced Search" at bounding box center [220, 91] width 59 height 11
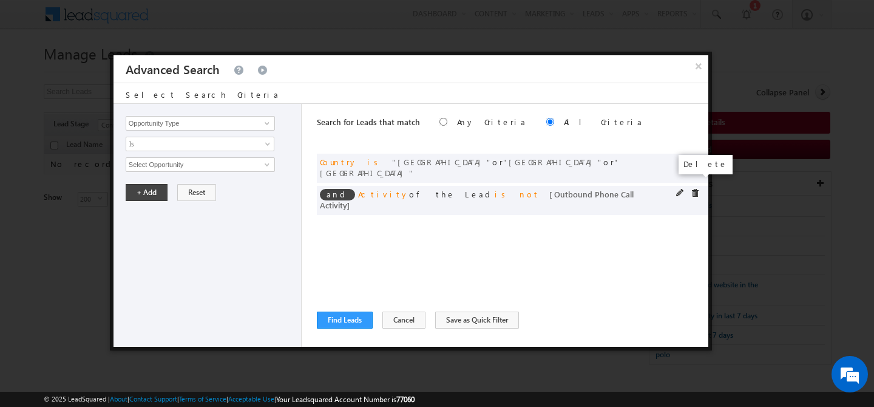
click at [694, 189] on span at bounding box center [695, 193] width 8 height 8
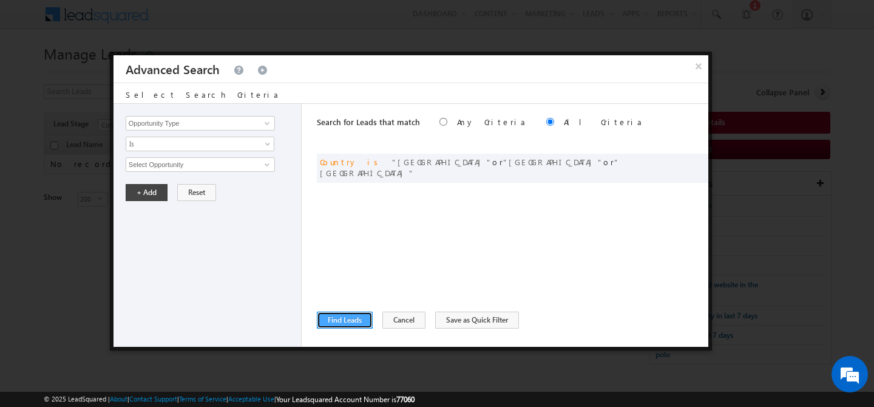
click at [348, 320] on button "Find Leads" at bounding box center [345, 319] width 56 height 17
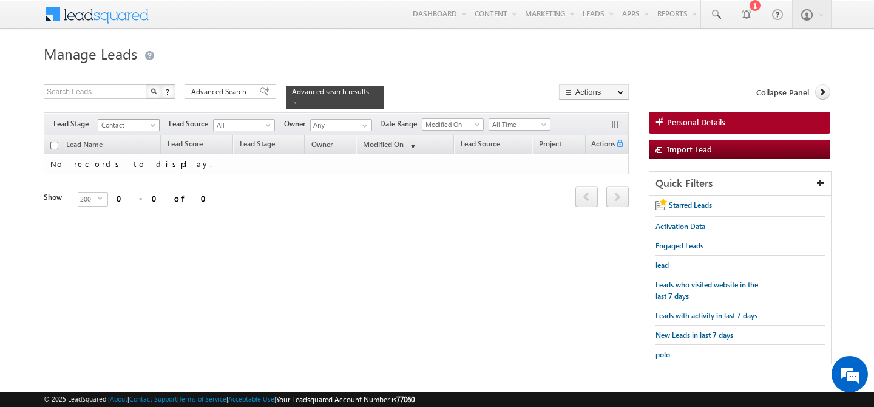
click at [151, 123] on span at bounding box center [154, 128] width 10 height 10
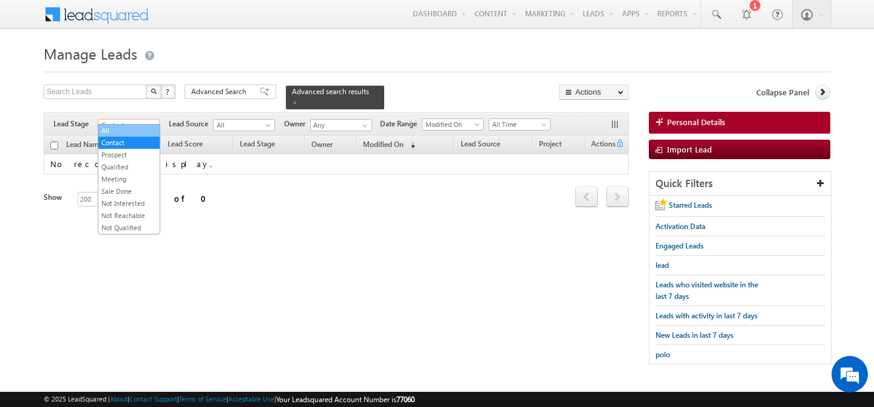
click at [120, 128] on link "All" at bounding box center [128, 130] width 61 height 11
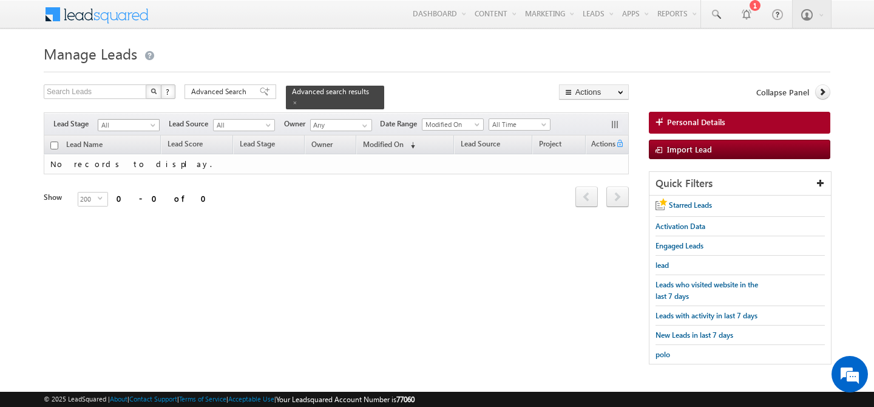
click at [144, 120] on span "All" at bounding box center [127, 125] width 58 height 11
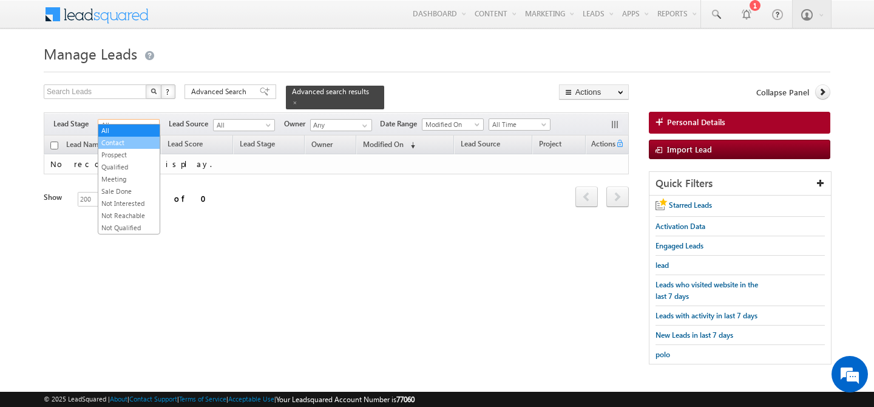
click at [129, 140] on link "Contact" at bounding box center [128, 142] width 61 height 11
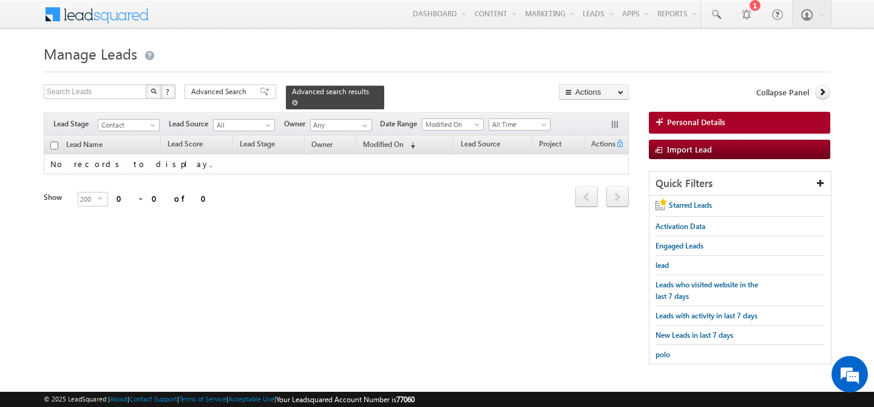
click at [355, 91] on div "Advanced search results" at bounding box center [335, 98] width 98 height 24
click at [298, 100] on span at bounding box center [295, 103] width 6 height 6
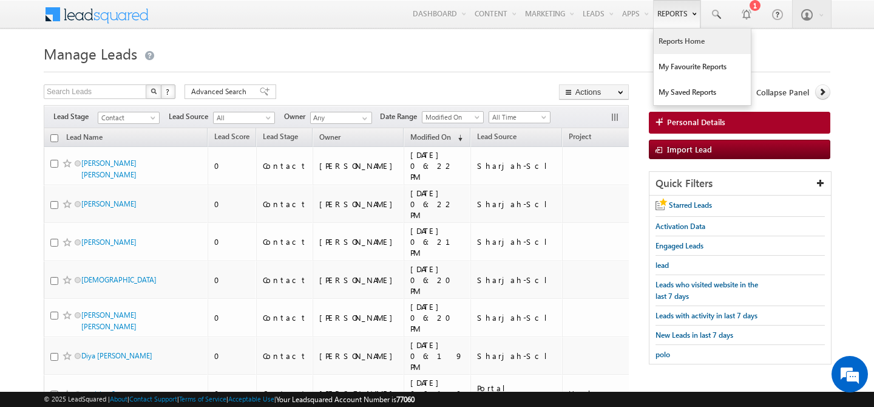
click at [671, 44] on link "Reports Home" at bounding box center [702, 41] width 97 height 25
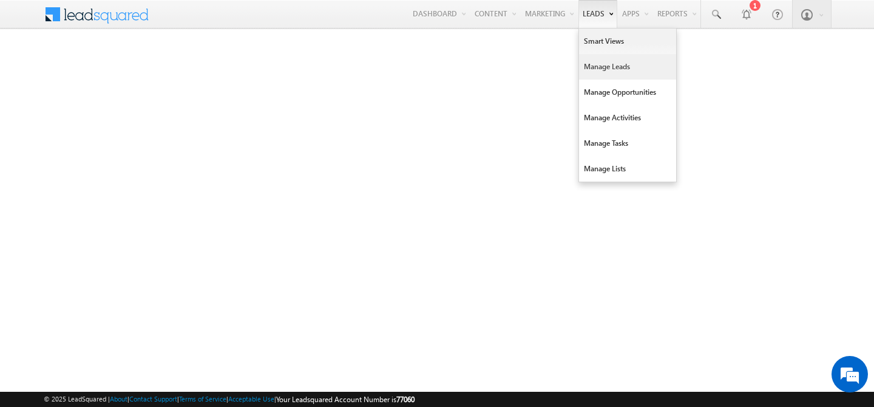
click at [601, 67] on link "Manage Leads" at bounding box center [627, 66] width 97 height 25
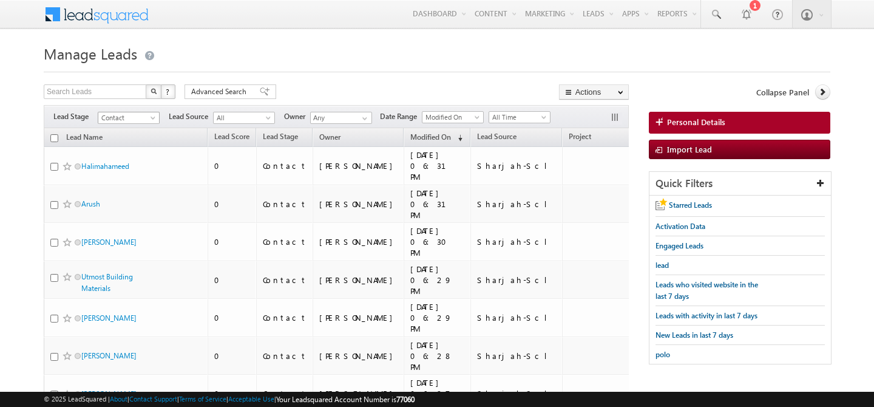
click at [143, 123] on span "Contact" at bounding box center [127, 117] width 58 height 11
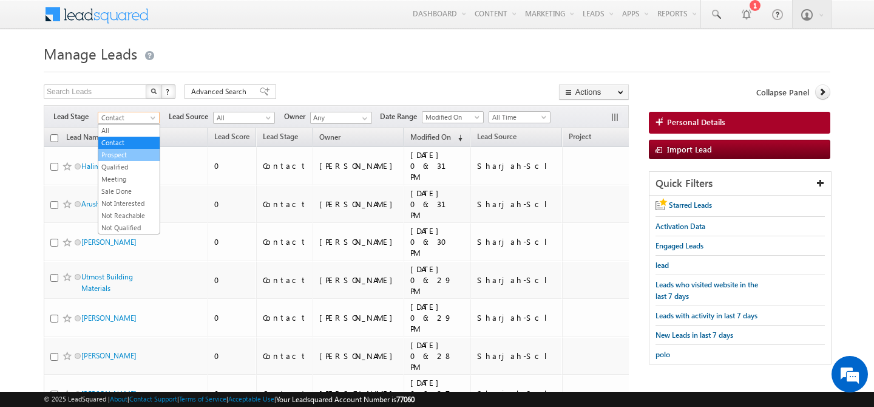
click at [137, 151] on link "Prospect" at bounding box center [128, 154] width 61 height 11
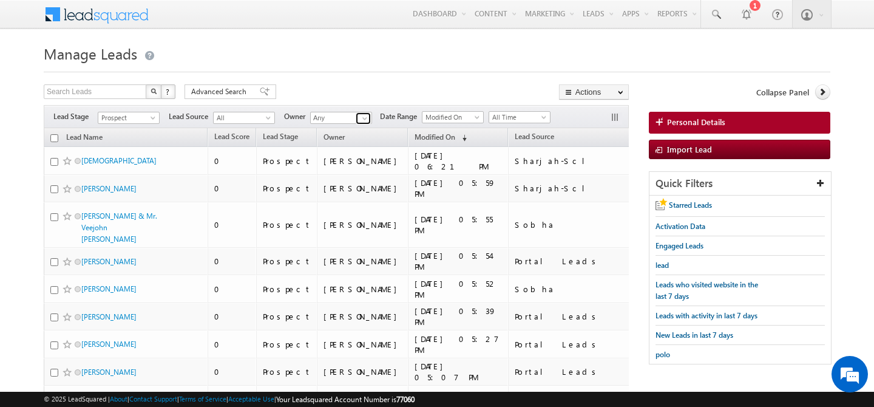
click at [361, 117] on span at bounding box center [365, 119] width 10 height 10
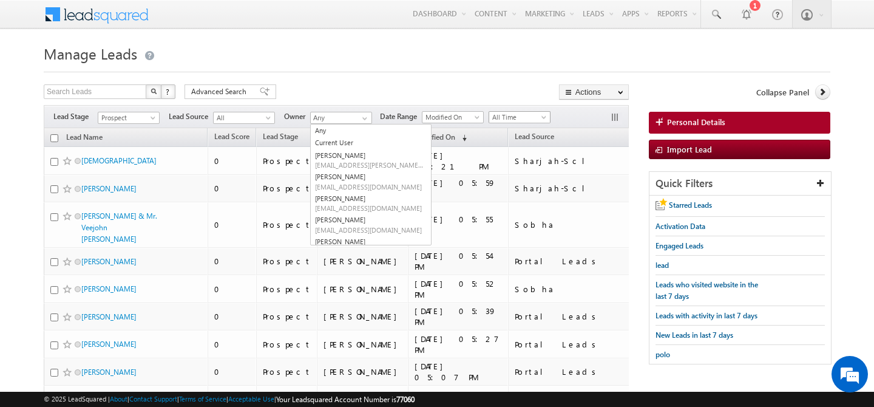
click at [543, 118] on span at bounding box center [545, 120] width 10 height 10
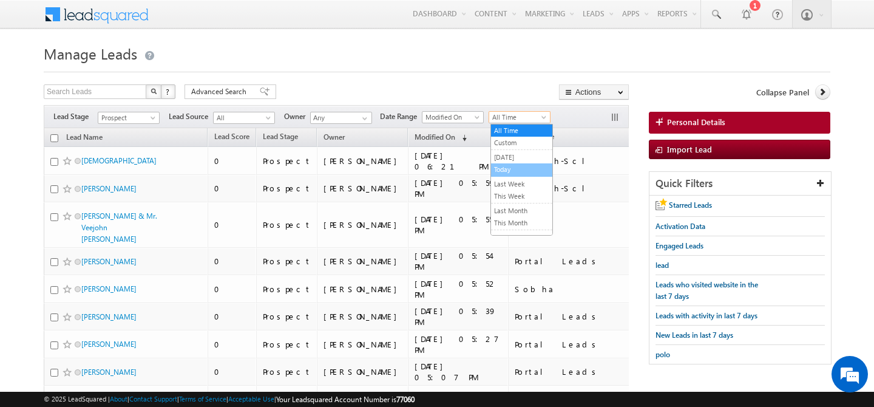
click at [525, 166] on link "Today" at bounding box center [521, 169] width 61 height 11
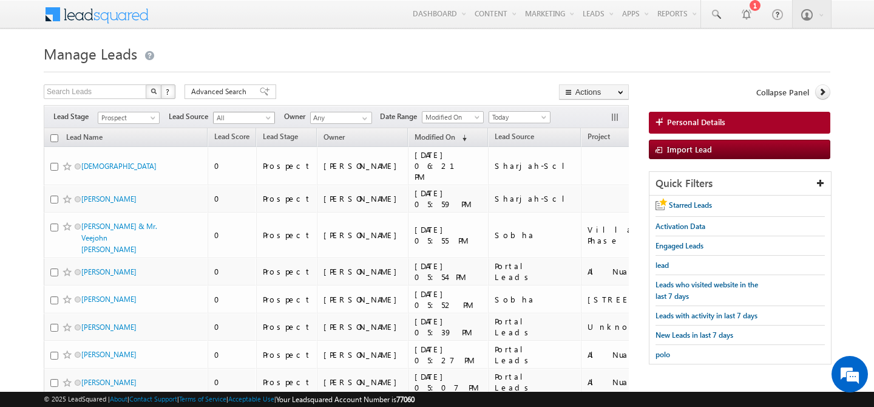
click at [262, 117] on span "All" at bounding box center [243, 117] width 58 height 11
click at [363, 121] on span at bounding box center [365, 119] width 10 height 10
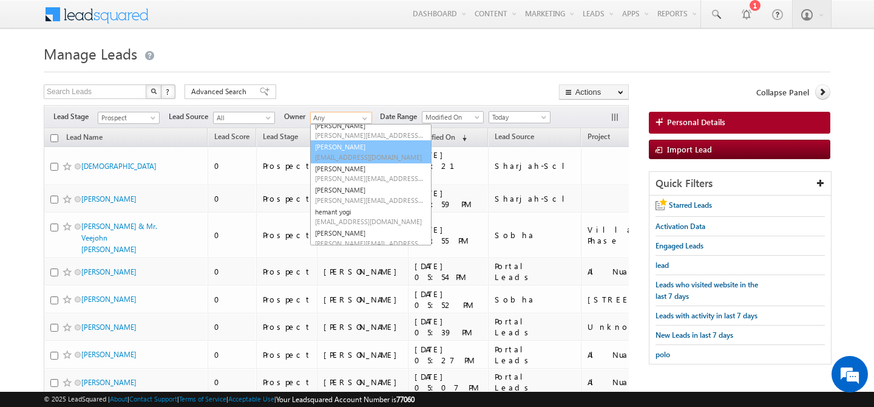
scroll to position [118, 0]
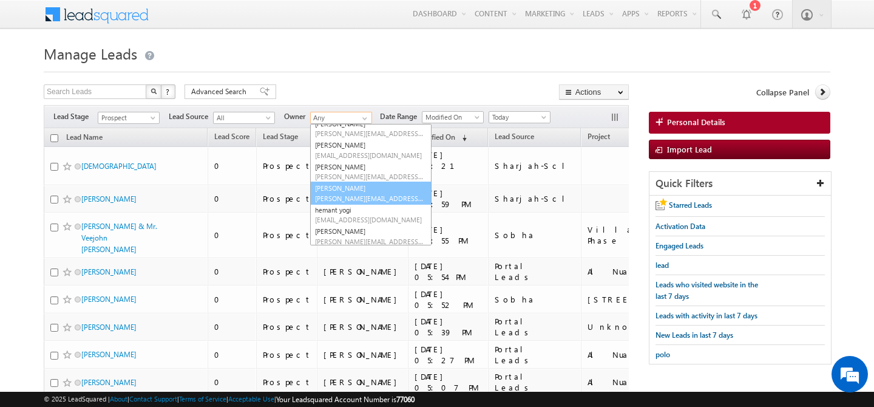
click at [357, 199] on span "harpreet.hundal@indglobal.ae" at bounding box center [369, 198] width 109 height 9
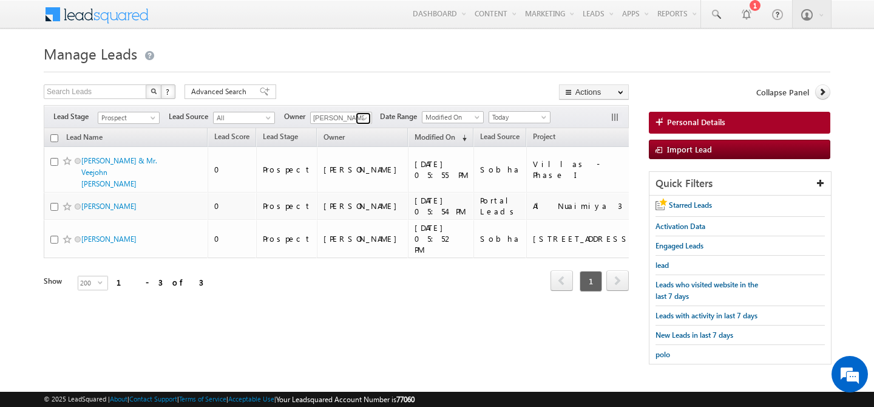
click at [368, 119] on span at bounding box center [365, 119] width 10 height 10
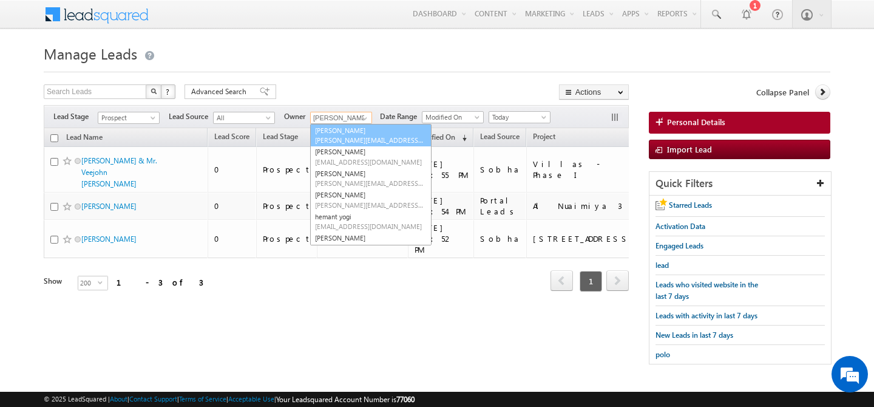
scroll to position [0, 0]
click at [347, 131] on link "Any" at bounding box center [370, 131] width 121 height 14
type input "Any"
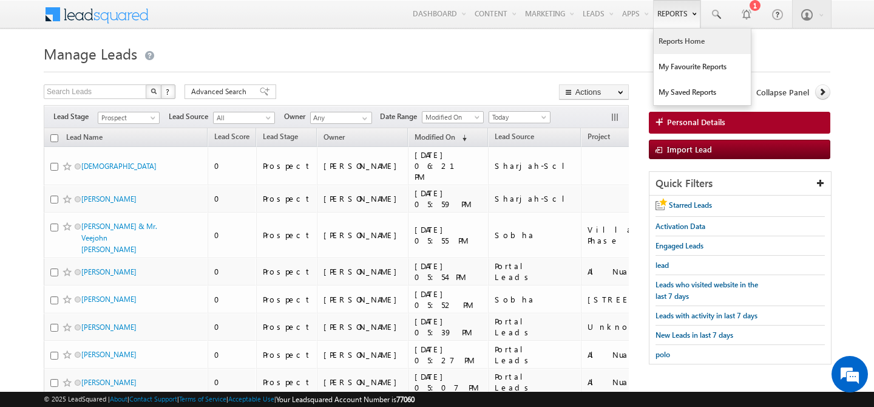
click at [672, 48] on link "Reports Home" at bounding box center [702, 41] width 97 height 25
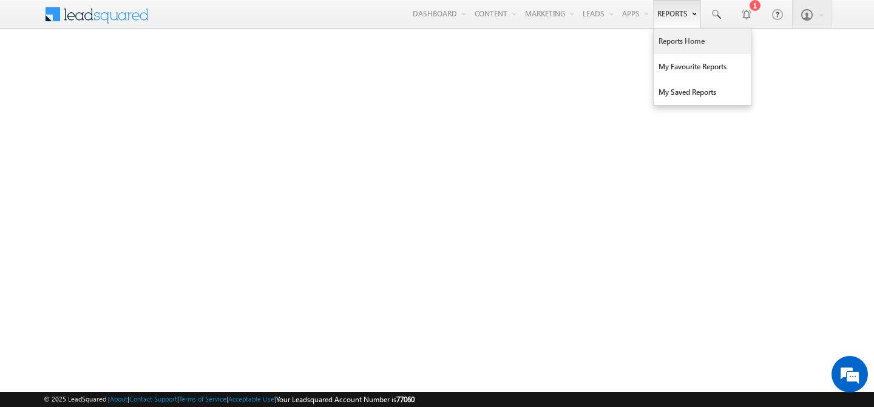
click at [675, 42] on link "Reports Home" at bounding box center [702, 41] width 97 height 25
click at [675, 41] on link "Reports Home" at bounding box center [702, 41] width 97 height 25
click at [672, 44] on link "Reports Home" at bounding box center [702, 41] width 97 height 25
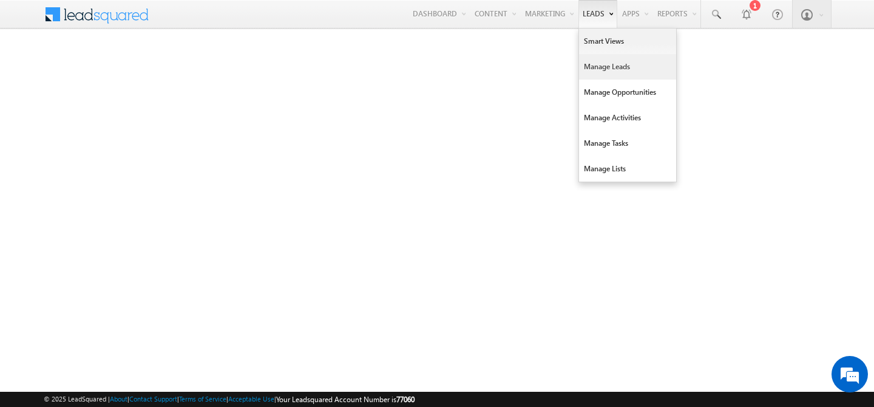
click at [586, 69] on link "Manage Leads" at bounding box center [627, 66] width 97 height 25
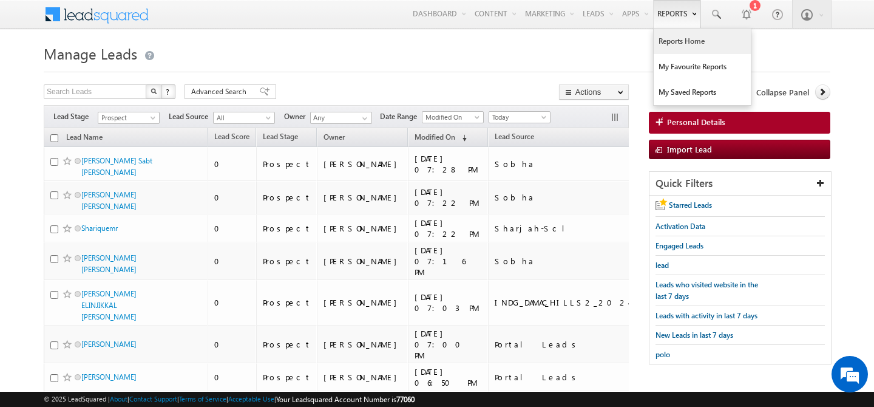
click at [681, 42] on link "Reports Home" at bounding box center [702, 41] width 97 height 25
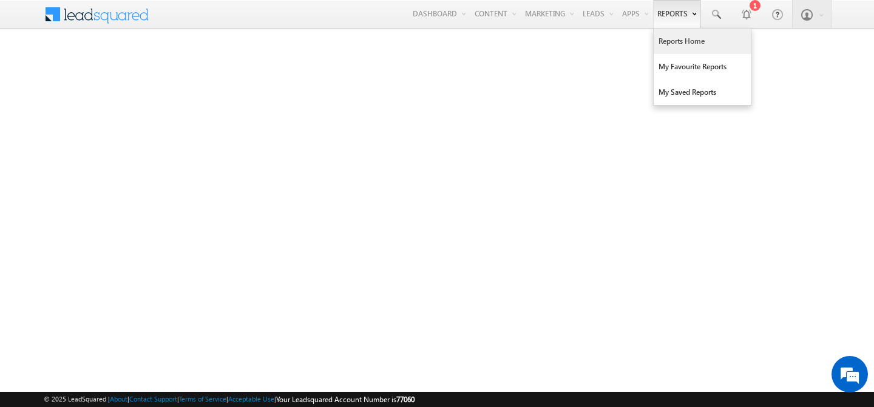
click at [682, 46] on link "Reports Home" at bounding box center [702, 41] width 97 height 25
click at [667, 42] on link "Reports Home" at bounding box center [702, 41] width 97 height 25
